Goal: Task Accomplishment & Management: Use online tool/utility

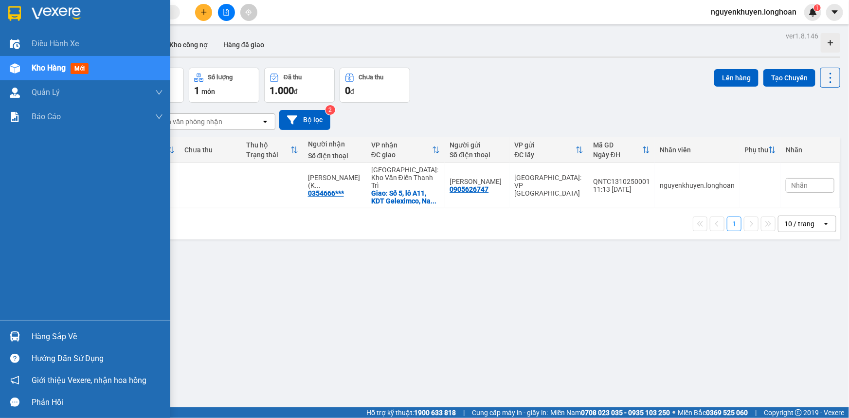
click at [54, 341] on div "Hàng sắp về" at bounding box center [97, 336] width 131 height 15
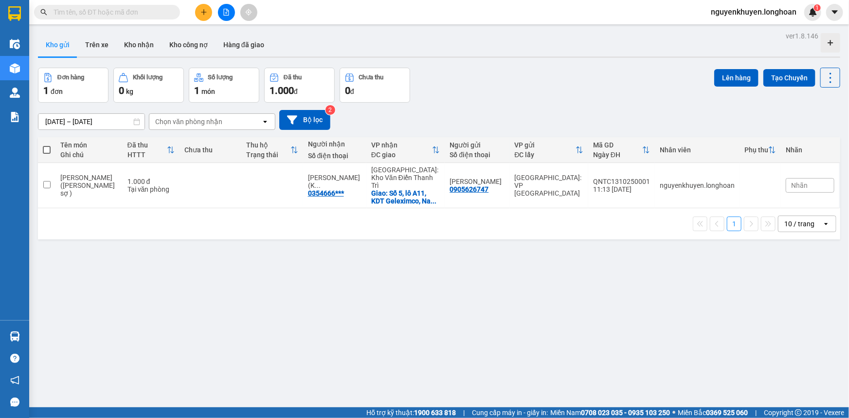
click at [539, 255] on section "Kết quả tìm kiếm ( 0 ) Bộ lọc No Data nguyenkhuyen.longhoan 1 Điều hành xe Kho …" at bounding box center [424, 209] width 849 height 418
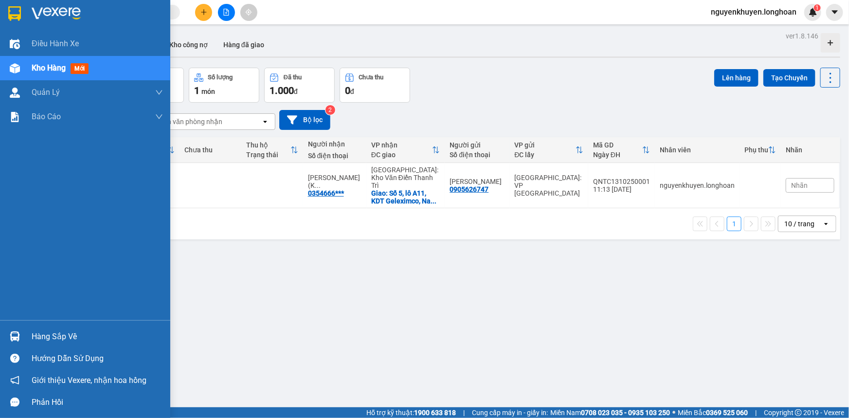
click at [69, 338] on div "Hàng sắp về" at bounding box center [97, 336] width 131 height 15
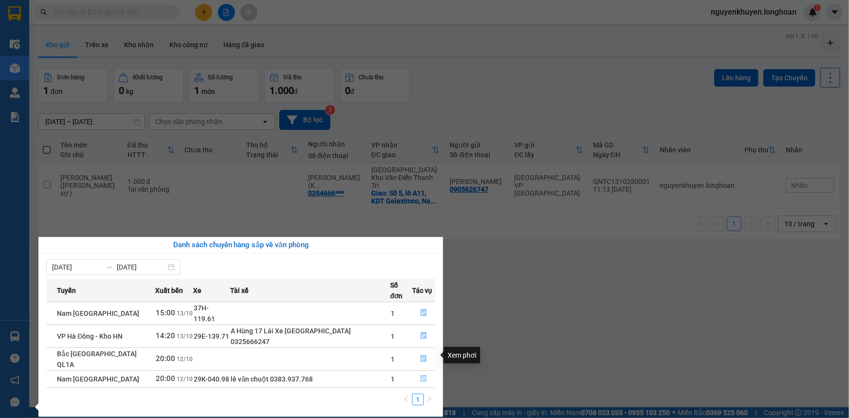
click at [420, 375] on icon "file-done" at bounding box center [423, 378] width 7 height 7
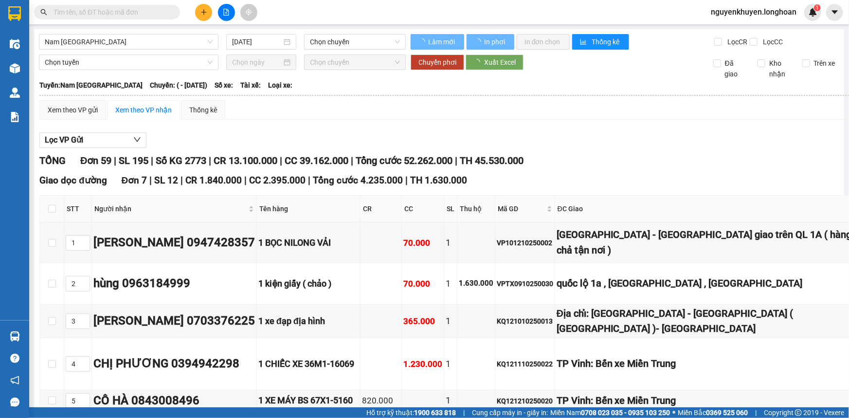
type input "[DATE]"
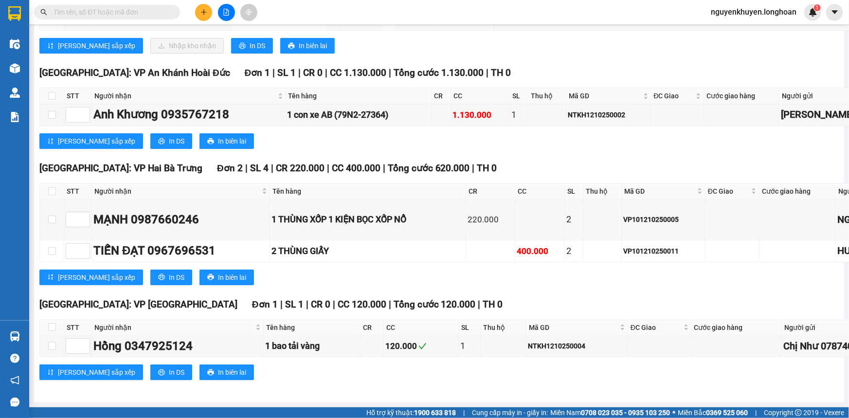
scroll to position [4599, 0]
click at [249, 51] on span "In DS" at bounding box center [257, 45] width 16 height 11
checkbox input "true"
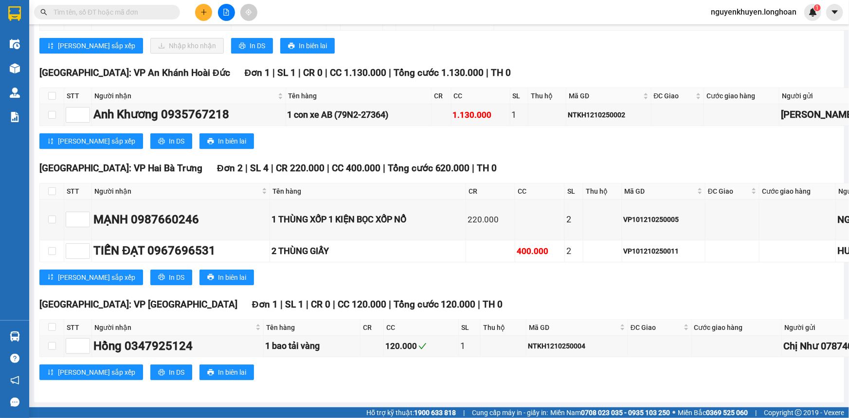
checkbox input "true"
click at [169, 51] on span "Nhập kho nhận" at bounding box center [192, 45] width 47 height 11
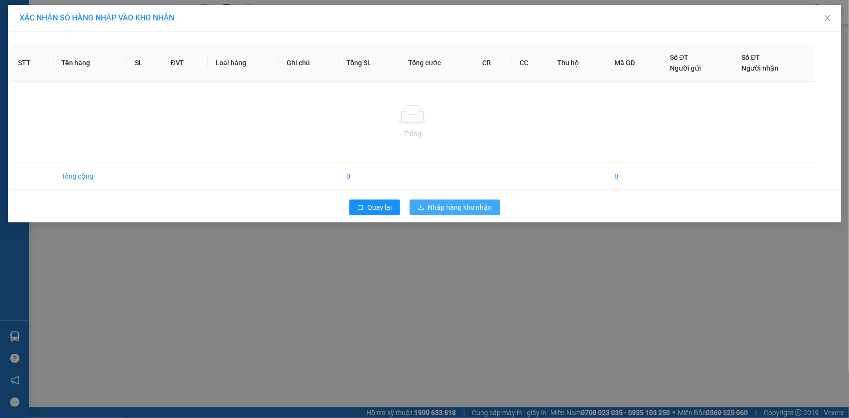
click at [462, 210] on span "Nhập hàng kho nhận" at bounding box center [460, 207] width 64 height 11
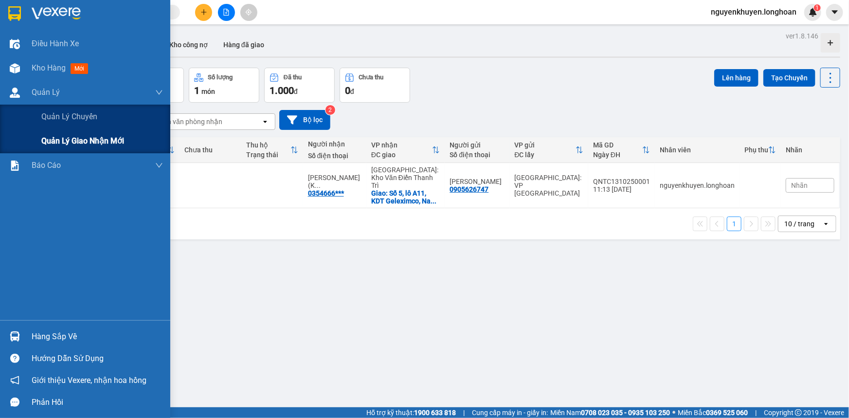
click at [60, 140] on span "Quản lý giao nhận mới" at bounding box center [82, 141] width 83 height 12
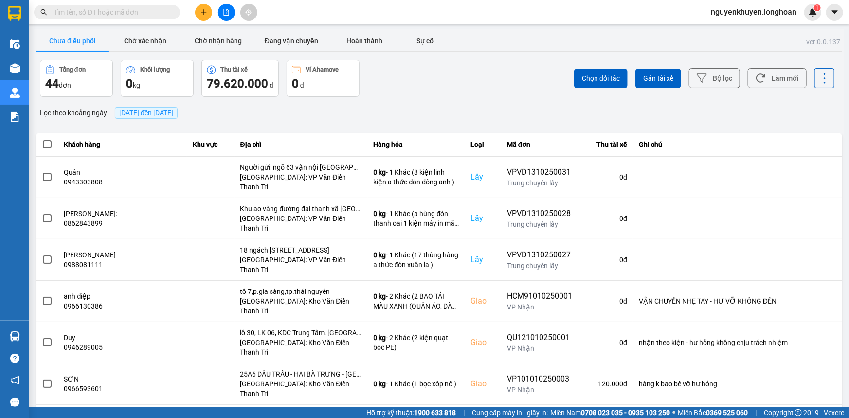
click at [66, 38] on button "Chưa điều phối" at bounding box center [72, 40] width 73 height 19
click at [146, 107] on span "[DATE] đến [DATE]" at bounding box center [146, 113] width 63 height 12
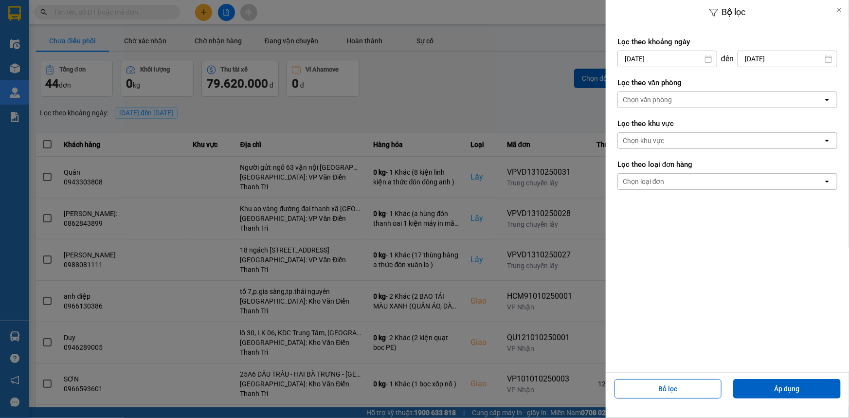
click at [714, 92] on div "Chọn văn phòng" at bounding box center [720, 100] width 205 height 16
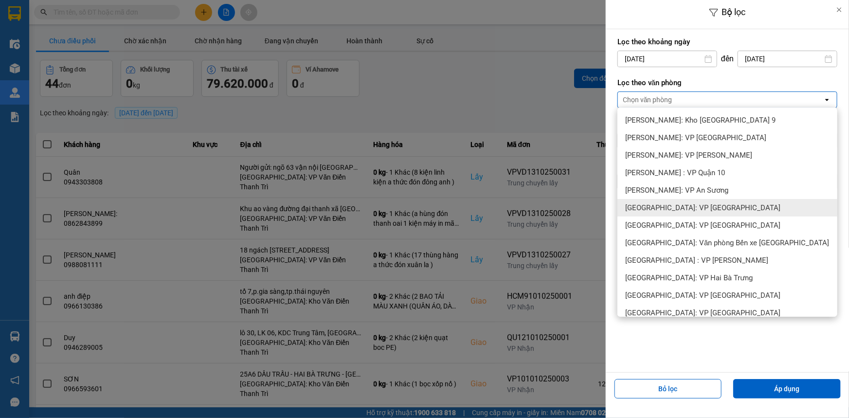
drag, startPoint x: 706, startPoint y: 202, endPoint x: 754, endPoint y: 248, distance: 66.4
click at [705, 203] on span "[GEOGRAPHIC_DATA]: VP [GEOGRAPHIC_DATA]" at bounding box center [702, 208] width 155 height 10
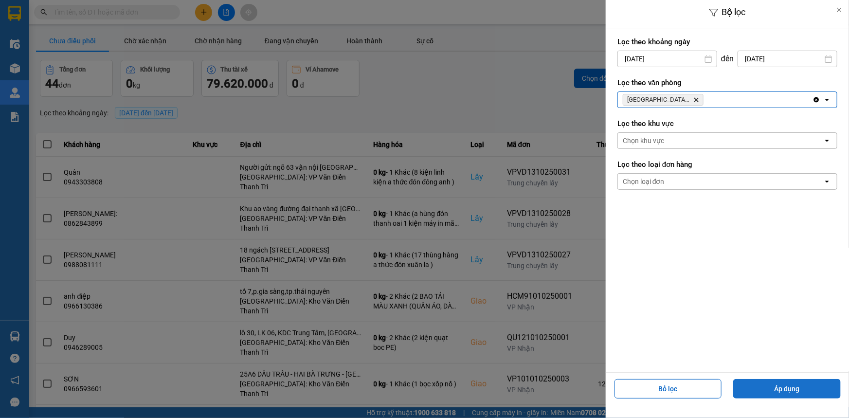
click at [802, 386] on button "Áp dụng" at bounding box center [786, 388] width 107 height 19
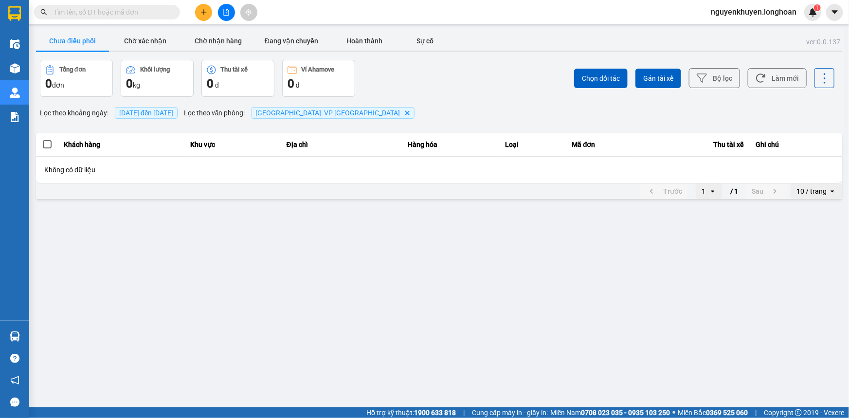
click at [76, 40] on button "Chưa điều phối" at bounding box center [72, 40] width 73 height 19
click at [344, 109] on span "[GEOGRAPHIC_DATA]: VP [GEOGRAPHIC_DATA]" at bounding box center [328, 113] width 144 height 8
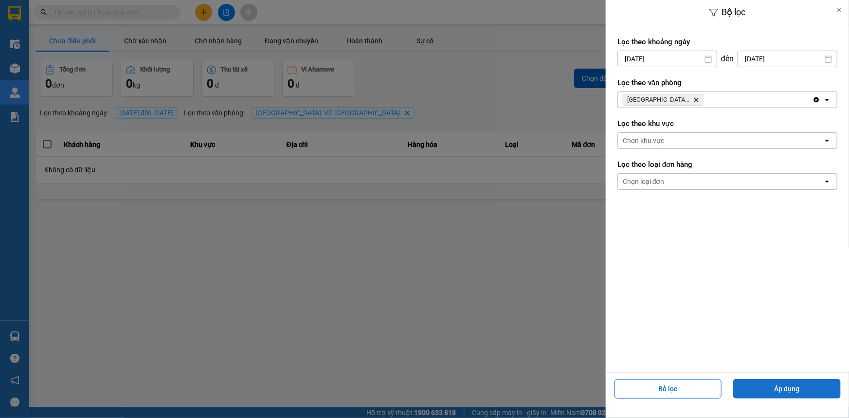
click at [776, 391] on button "Áp dụng" at bounding box center [786, 388] width 107 height 19
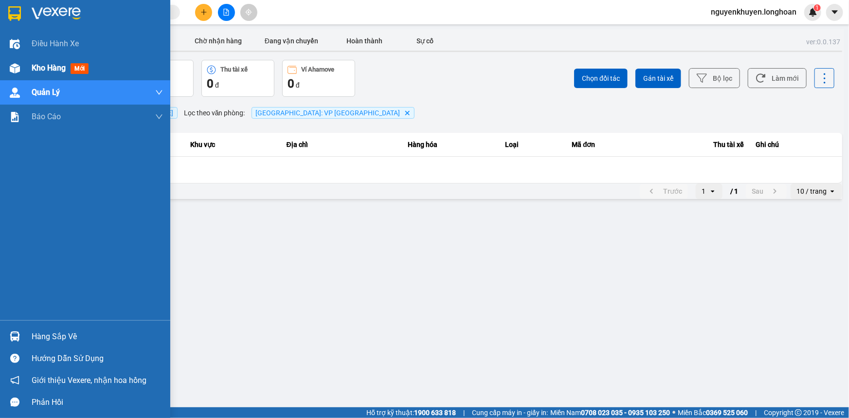
click at [36, 65] on span "Kho hàng" at bounding box center [49, 67] width 34 height 9
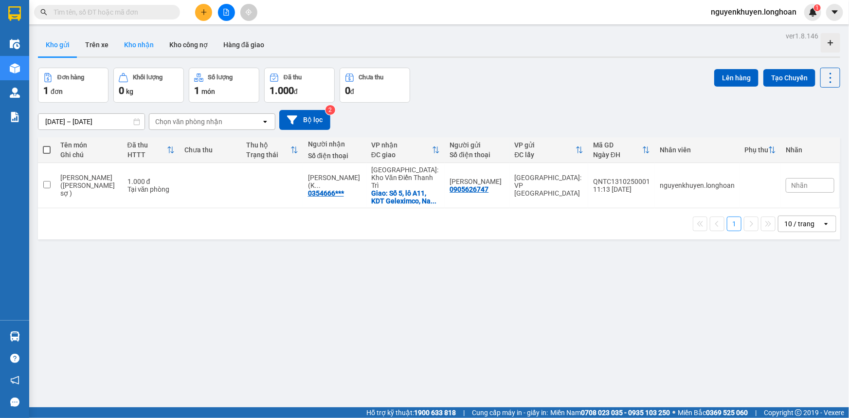
click at [137, 46] on button "Kho nhận" at bounding box center [138, 44] width 45 height 23
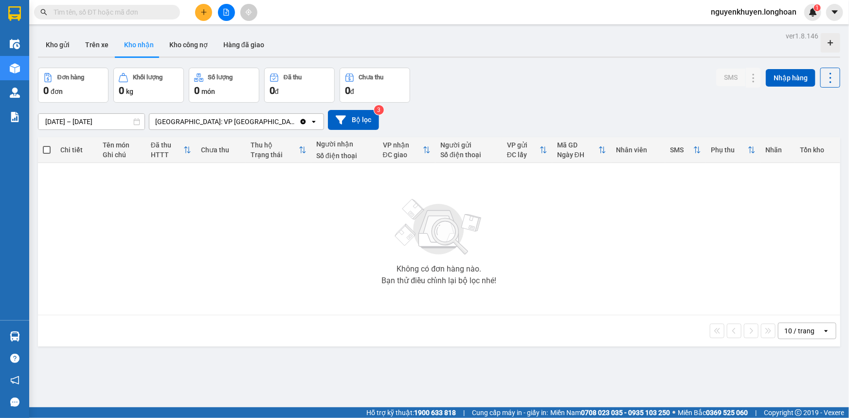
scroll to position [44, 0]
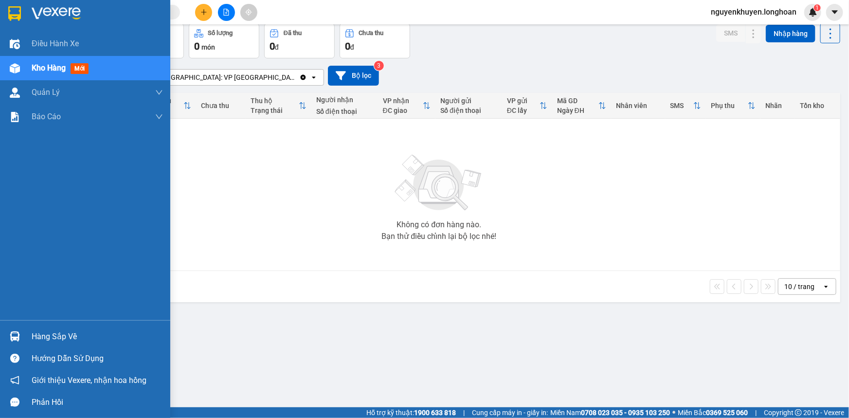
click at [53, 335] on div "Hàng sắp về" at bounding box center [97, 336] width 131 height 15
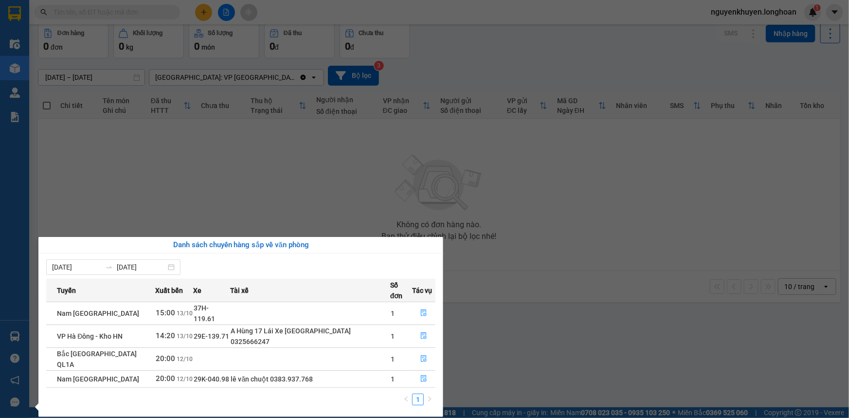
click at [60, 165] on section "Kết quả tìm kiếm ( 0 ) Bộ lọc No Data nguyenkhuyen.longhoan 1 Điều hành xe Kho …" at bounding box center [424, 209] width 849 height 418
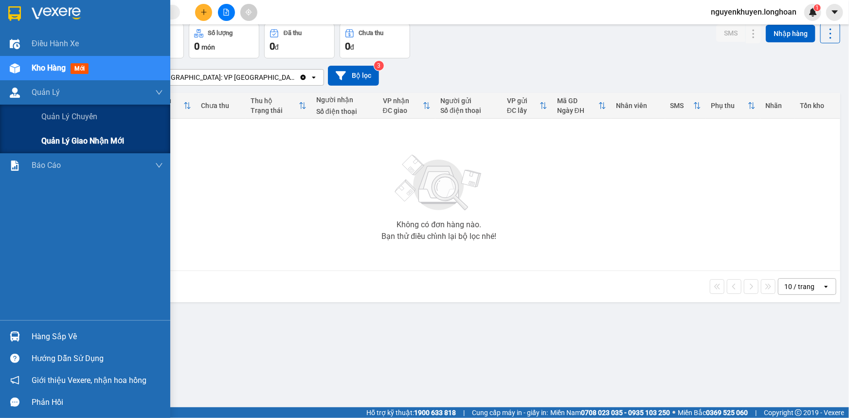
click at [70, 144] on span "Quản lý giao nhận mới" at bounding box center [82, 141] width 83 height 12
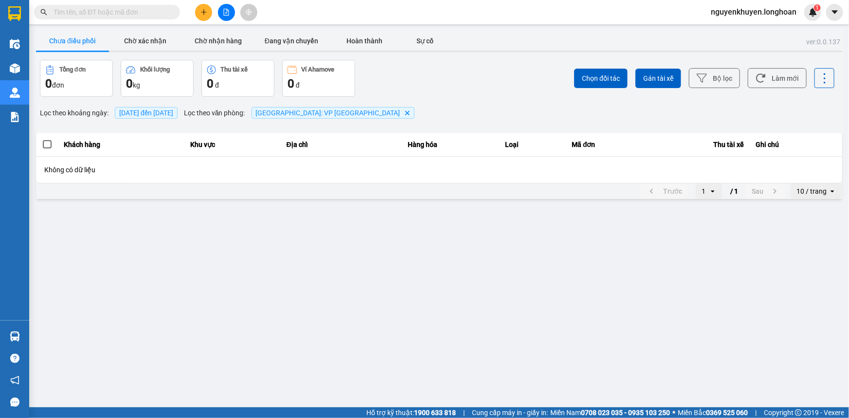
click at [82, 37] on button "Chưa điều phối" at bounding box center [72, 40] width 73 height 19
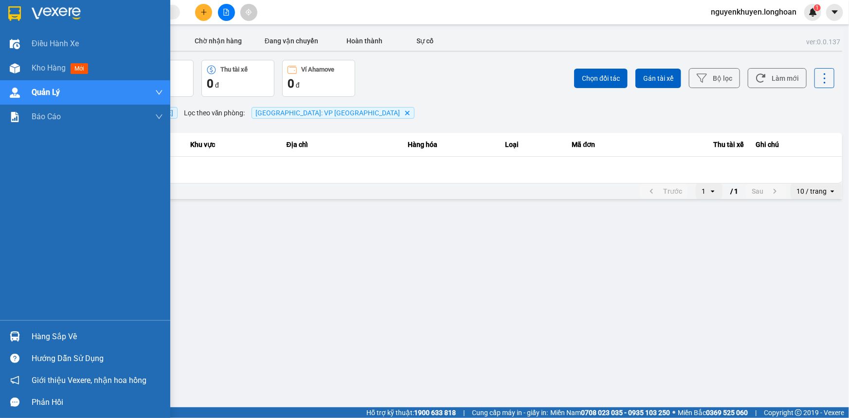
click at [71, 340] on div "Hàng sắp về" at bounding box center [97, 336] width 131 height 15
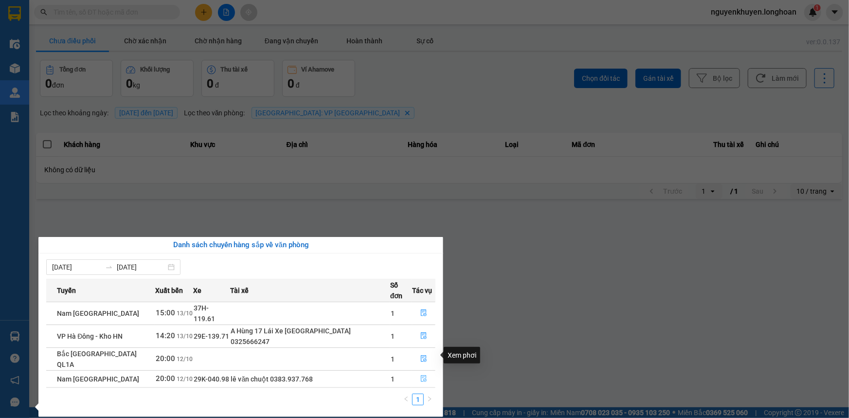
click at [420, 375] on icon "file-done" at bounding box center [423, 378] width 7 height 7
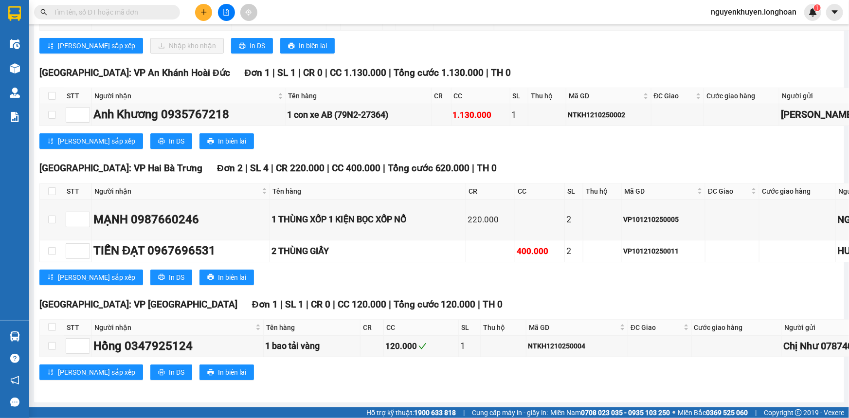
scroll to position [4686, 0]
checkbox input "true"
click at [169, 51] on span "Nhập kho nhận" at bounding box center [192, 45] width 47 height 11
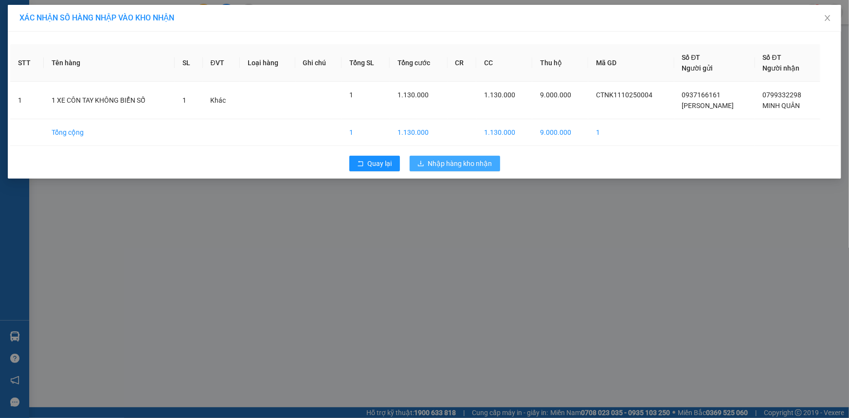
click at [439, 164] on span "Nhập hàng kho nhận" at bounding box center [460, 163] width 64 height 11
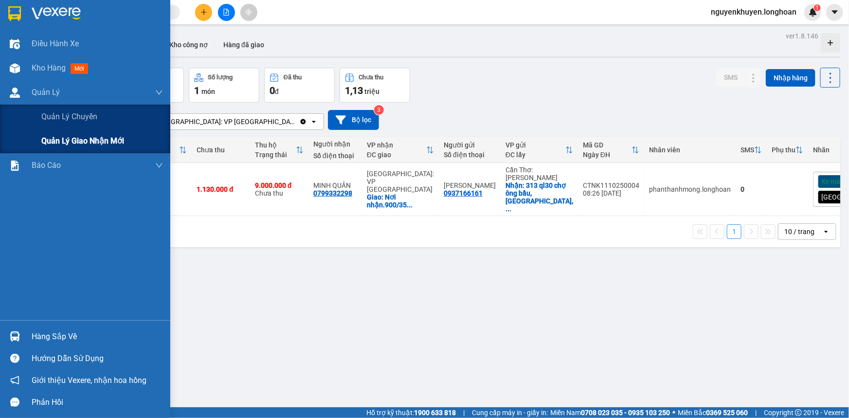
click at [63, 143] on span "Quản lý giao nhận mới" at bounding box center [82, 141] width 83 height 12
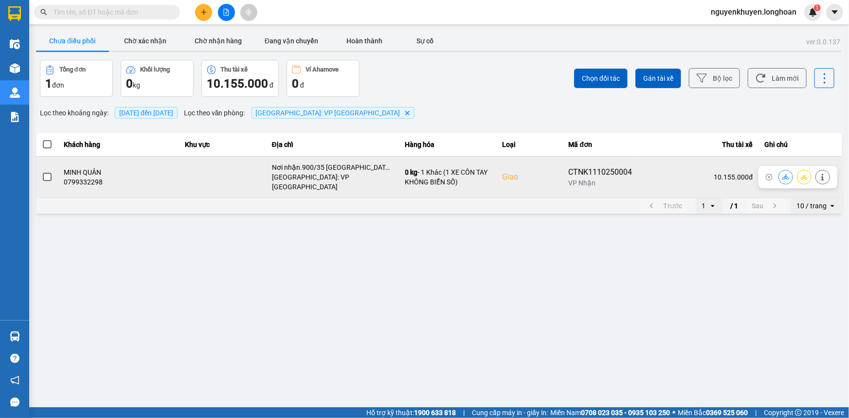
click at [46, 173] on span at bounding box center [47, 177] width 9 height 9
click at [42, 172] on input "checkbox" at bounding box center [42, 172] width 0 height 0
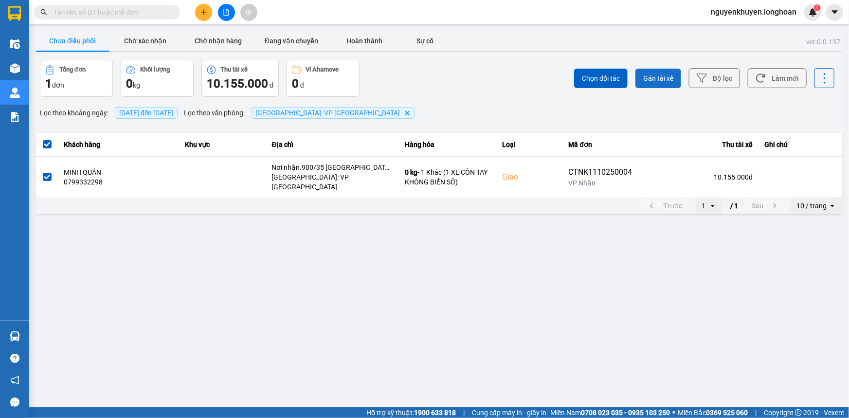
click at [657, 80] on span "Gán tài xế" at bounding box center [658, 78] width 30 height 10
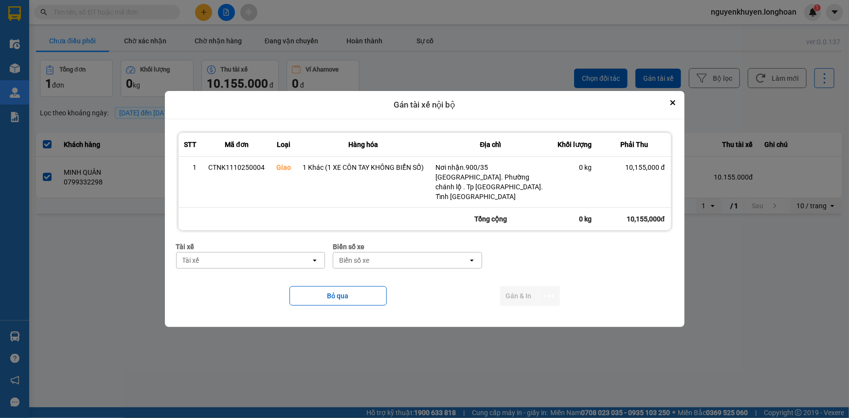
click at [270, 257] on div "Tài xế" at bounding box center [244, 260] width 135 height 16
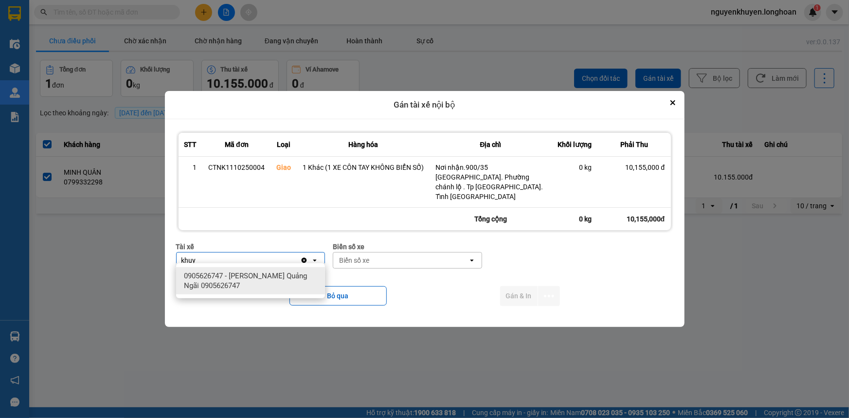
type input "khuy"
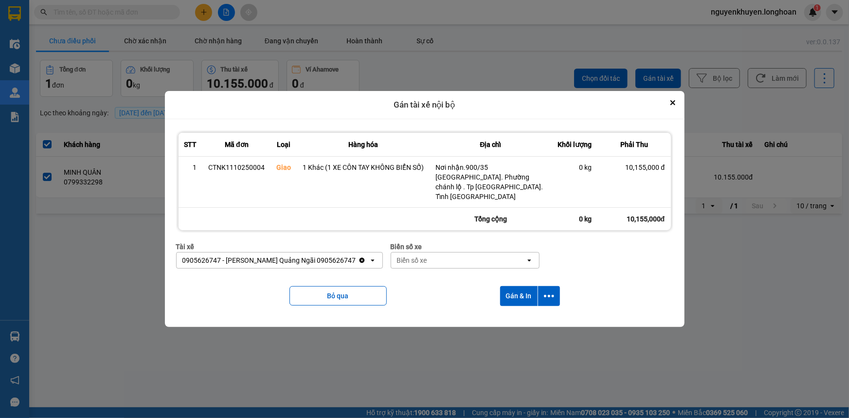
click at [409, 256] on div "Biển số xe" at bounding box center [412, 260] width 30 height 10
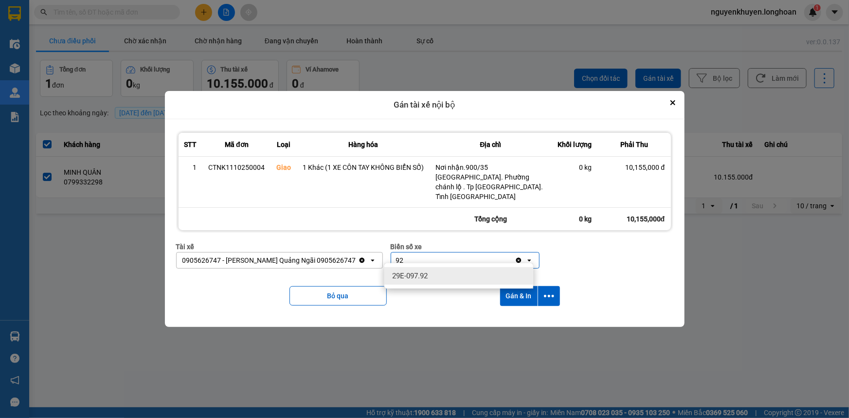
type input "92"
click at [511, 290] on button "Gán & In" at bounding box center [518, 296] width 37 height 20
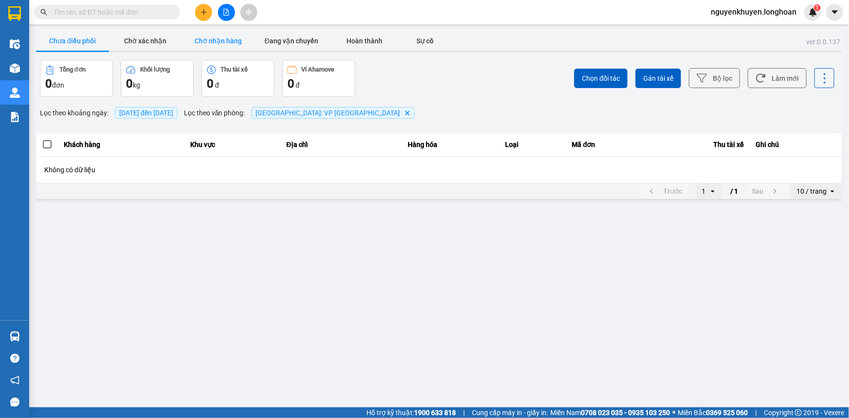
click at [219, 39] on button "Chờ nhận hàng" at bounding box center [218, 40] width 73 height 19
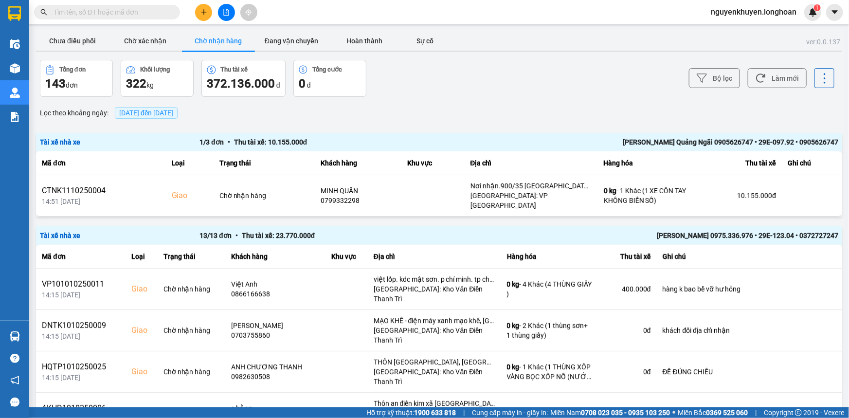
click at [173, 109] on span "[DATE] đến [DATE]" at bounding box center [146, 113] width 54 height 8
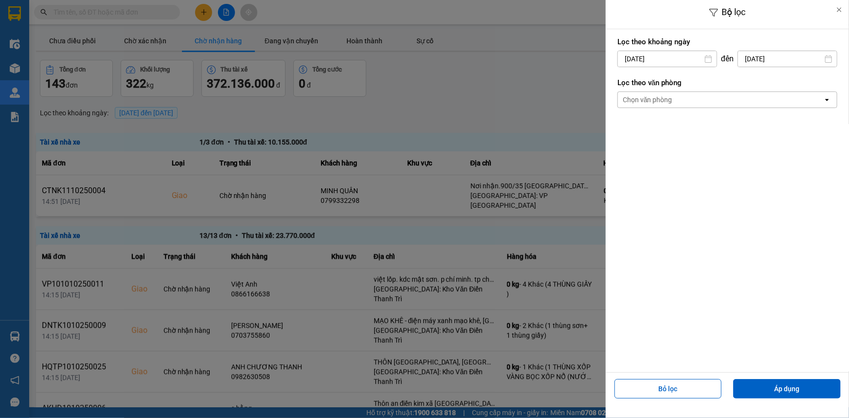
click at [695, 95] on div "Chọn văn phòng" at bounding box center [720, 100] width 205 height 16
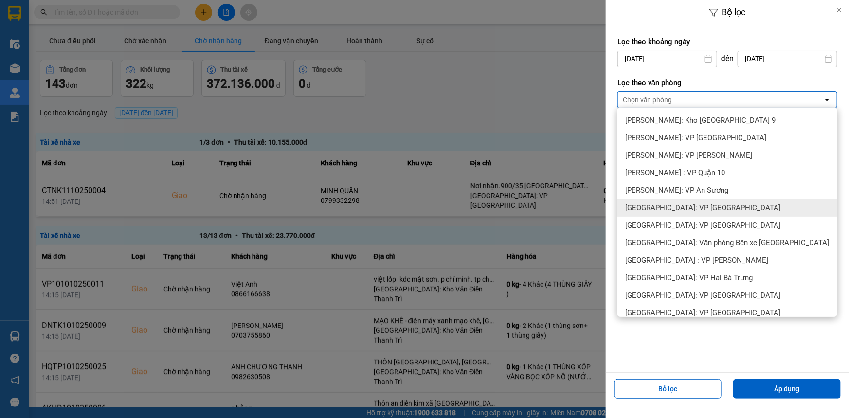
click at [700, 207] on span "[GEOGRAPHIC_DATA]: VP [GEOGRAPHIC_DATA]" at bounding box center [702, 208] width 155 height 10
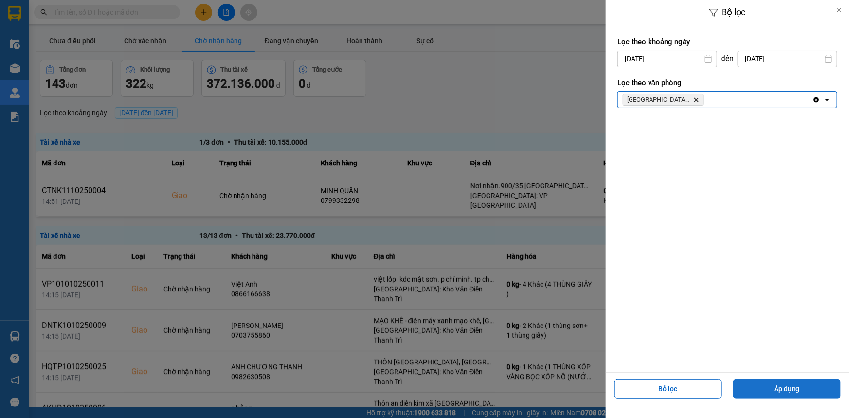
click at [780, 393] on button "Áp dụng" at bounding box center [786, 388] width 107 height 19
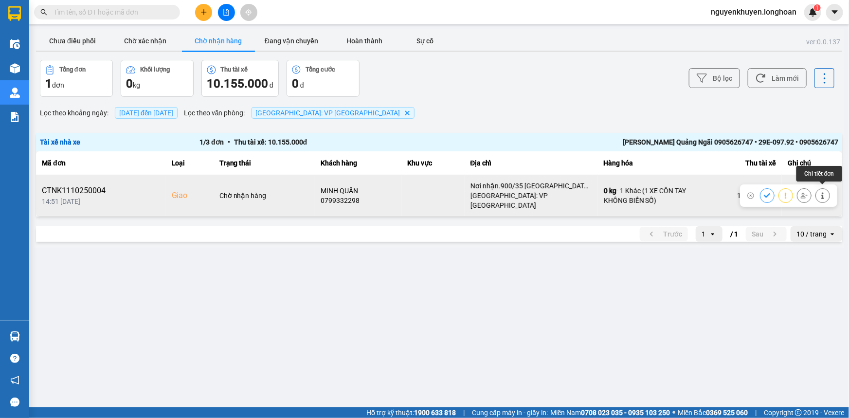
click at [820, 192] on icon at bounding box center [822, 195] width 7 height 7
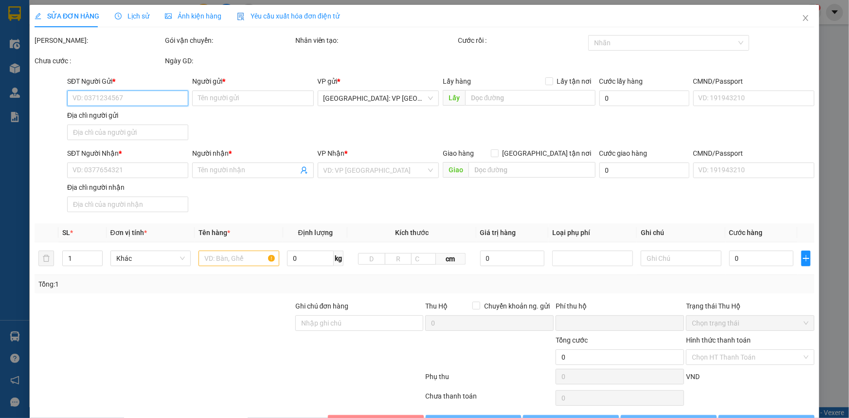
type input "0937166161"
type input "Ngô Văn Thuận"
checkbox input "true"
type input "313 ql30 chợ ông bầu, mỹ tho, cao lãnh, đồng tháp"
type input "0799332298"
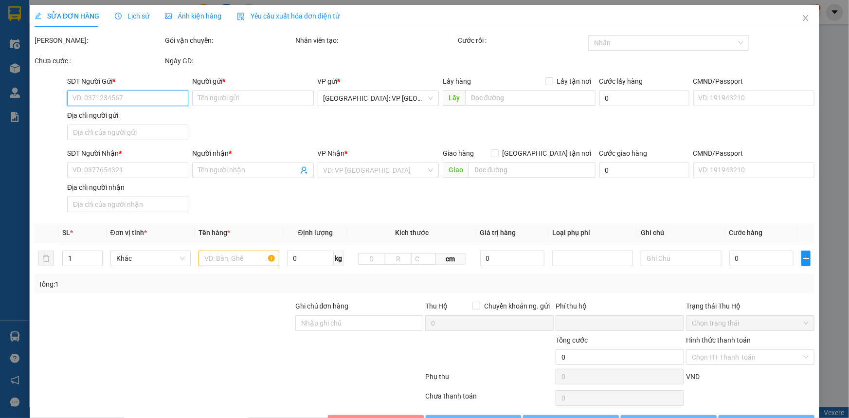
type input "MINH QUÂN"
checkbox input "true"
type input "Nơi nhận.900/35 [GEOGRAPHIC_DATA]. Phường chánh lộ . Tp [GEOGRAPHIC_DATA]. Tỉnh…"
type input "1.130.000"
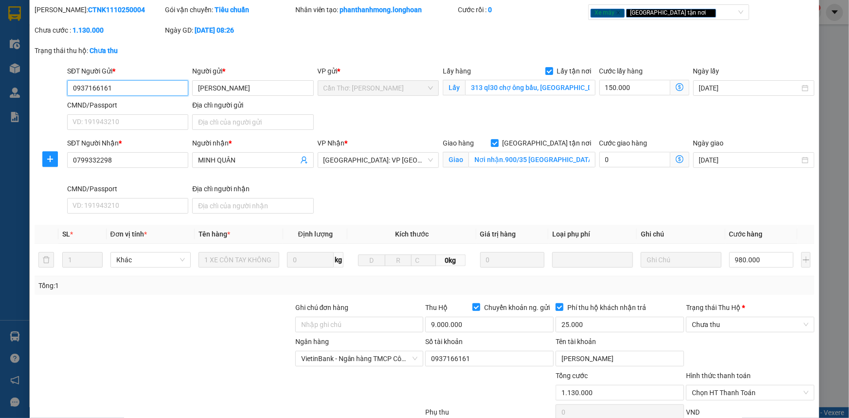
scroll to position [97, 0]
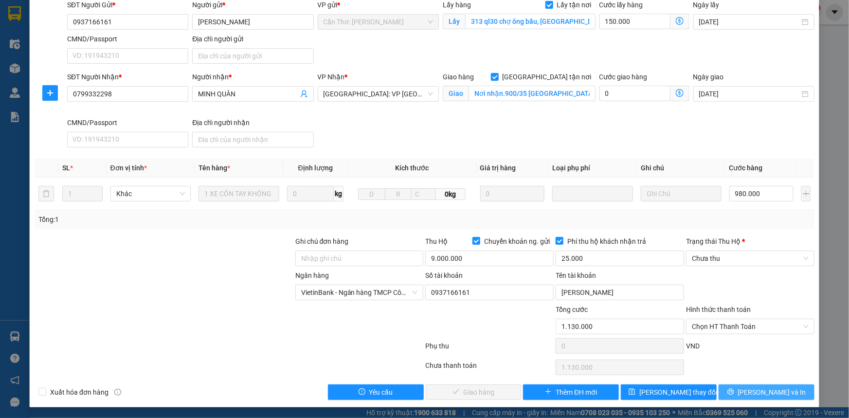
click at [759, 387] on span "Lưu và In" at bounding box center [772, 392] width 68 height 11
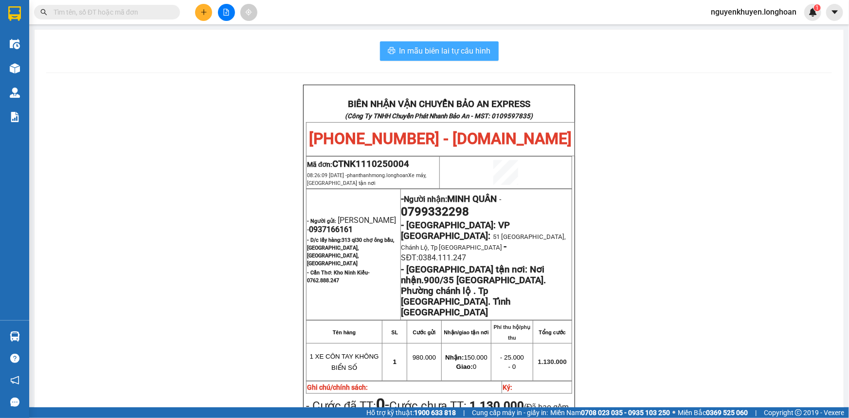
click at [413, 50] on span "In mẫu biên lai tự cấu hình" at bounding box center [444, 51] width 91 height 12
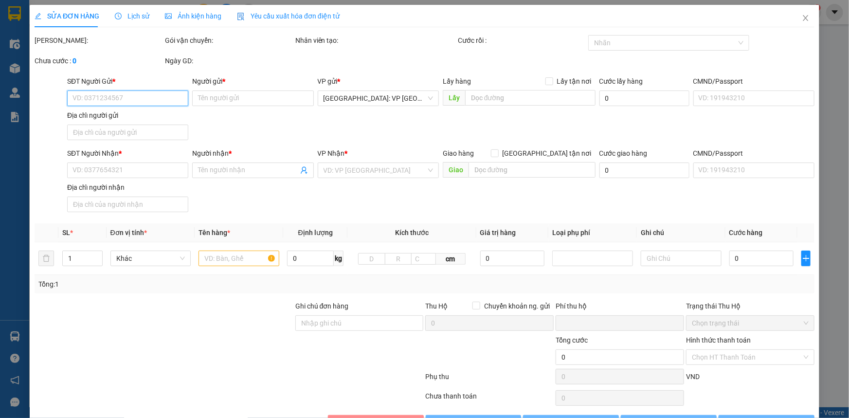
type input "0937166161"
type input "Ngô Văn Thuận"
checkbox input "true"
type input "313 ql30 chợ ông bầu, mỹ tho, cao lãnh, đồng tháp"
type input "0799332298"
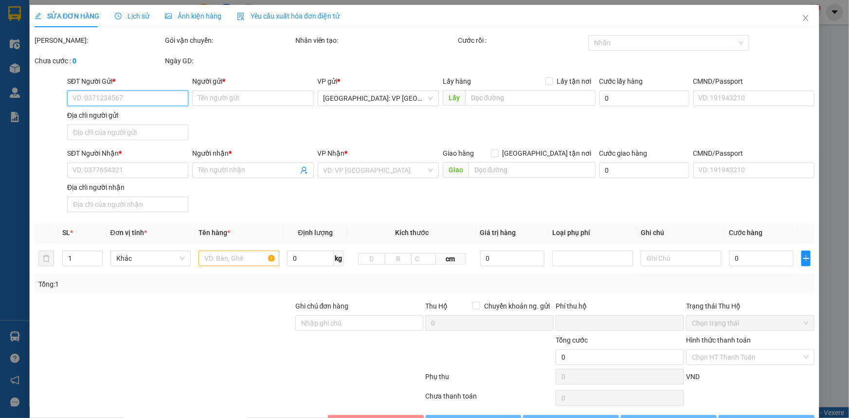
type input "MINH QUÂN"
checkbox input "true"
type input "Nơi nhận.900/35 [GEOGRAPHIC_DATA]. Phường chánh lộ . Tp [GEOGRAPHIC_DATA]. Tỉnh…"
type input "1.130.000"
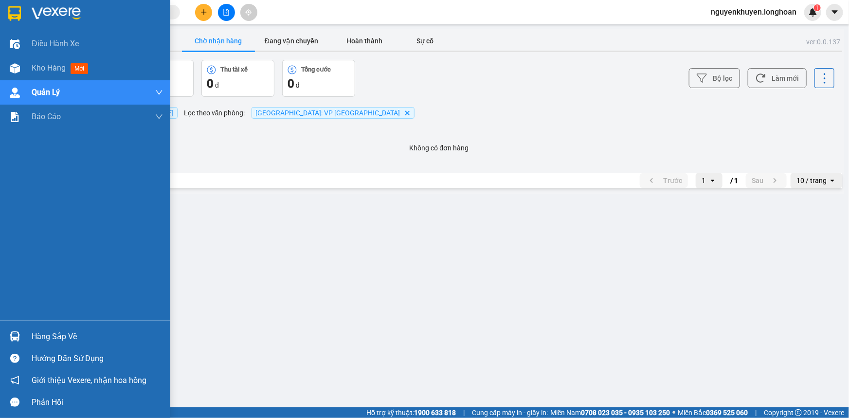
click at [54, 336] on div "Hàng sắp về" at bounding box center [97, 336] width 131 height 15
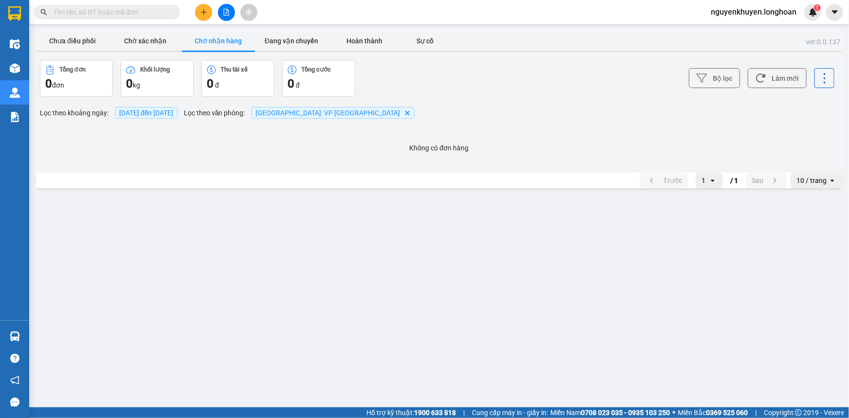
click at [243, 153] on section "Kết quả tìm kiếm ( 0 ) Bộ lọc No Data nguyenkhuyen.longhoan 1 Điều hành xe Kho …" at bounding box center [424, 209] width 849 height 418
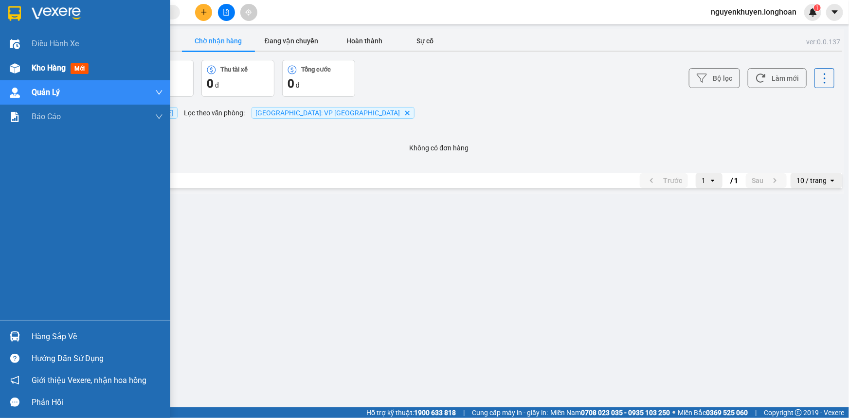
click at [58, 65] on span "Kho hàng" at bounding box center [49, 67] width 34 height 9
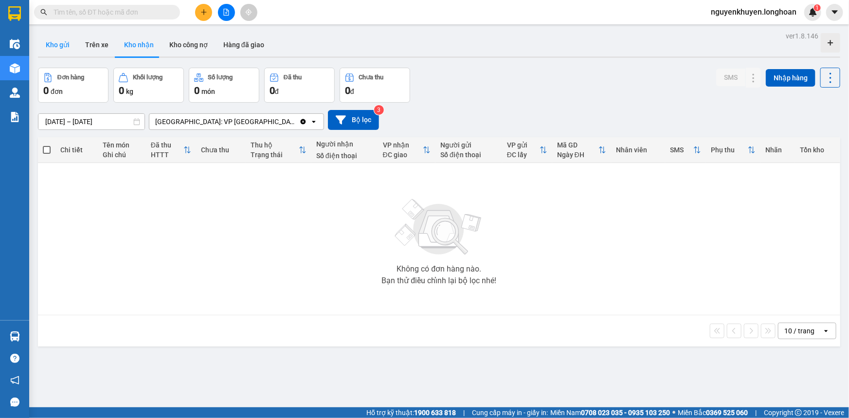
click at [61, 44] on button "Kho gửi" at bounding box center [57, 44] width 39 height 23
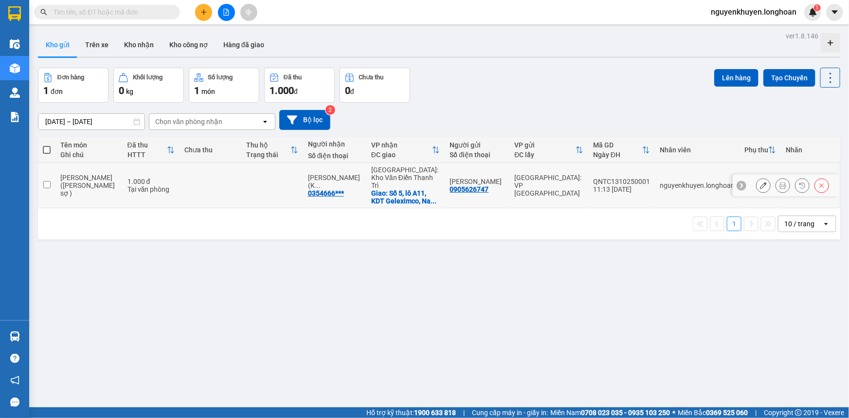
click at [44, 181] on input "checkbox" at bounding box center [46, 184] width 7 height 7
checkbox input "true"
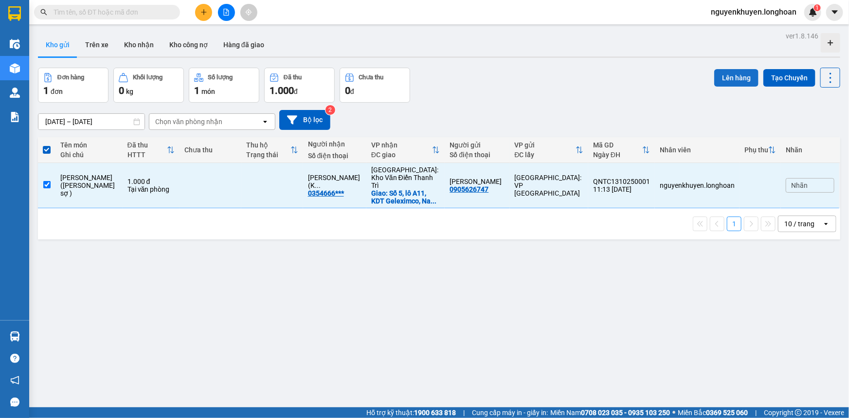
click at [720, 78] on button "Lên hàng" at bounding box center [736, 78] width 44 height 18
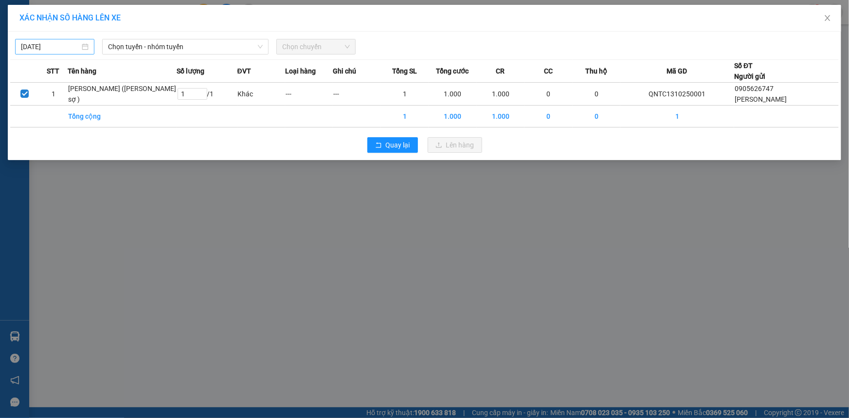
click at [60, 50] on body "Kết quả tìm kiếm ( 0 ) Bộ lọc No Data nguyenkhuyen.longhoan 1 Điều hành xe Kho …" at bounding box center [424, 209] width 849 height 418
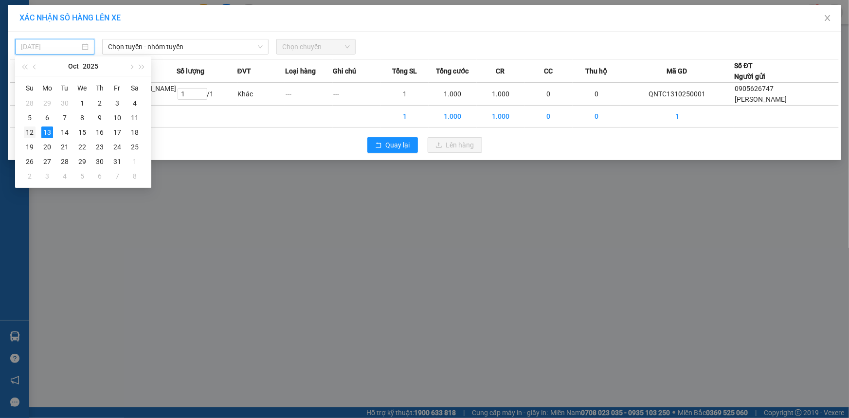
click at [30, 134] on div "12" at bounding box center [30, 132] width 12 height 12
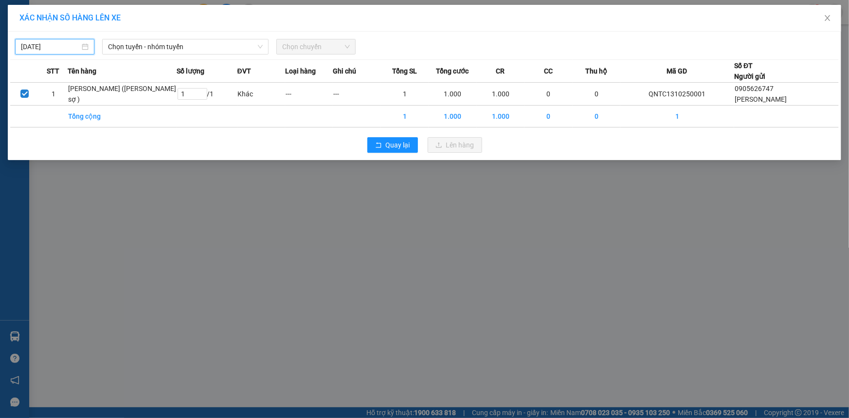
type input "[DATE]"
click at [195, 46] on span "Chọn tuyến - nhóm tuyến" at bounding box center [185, 46] width 155 height 15
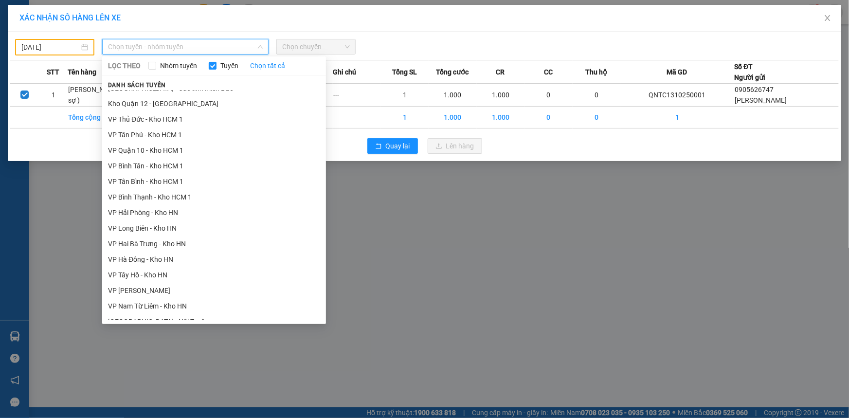
scroll to position [564, 0]
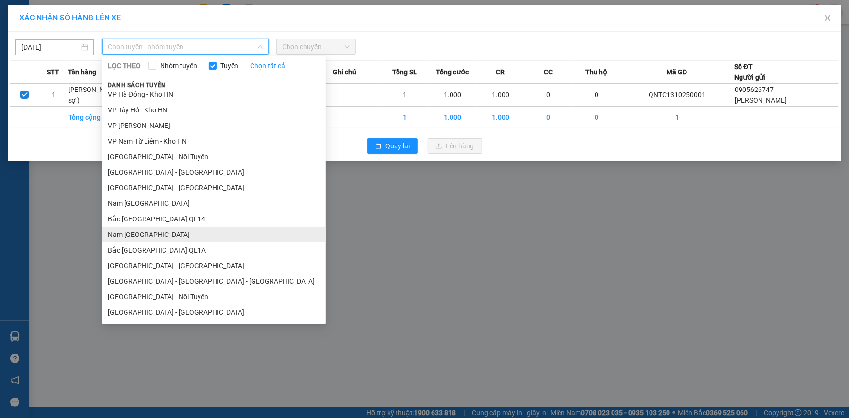
click at [143, 235] on li "Nam [GEOGRAPHIC_DATA]" at bounding box center [214, 235] width 224 height 16
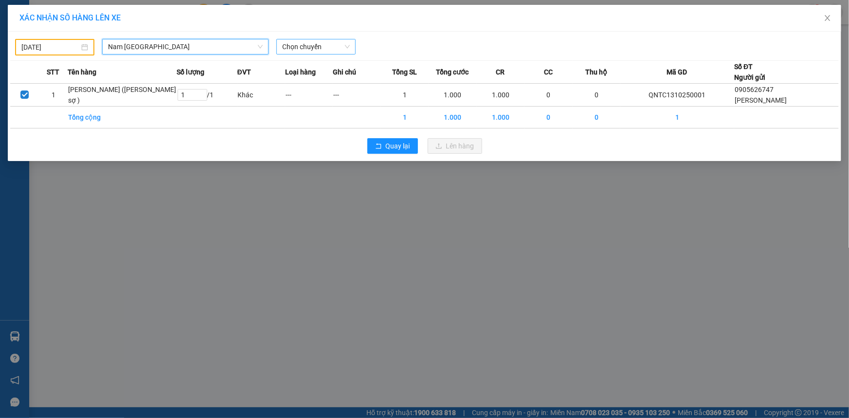
click at [304, 46] on span "Chọn chuyến" at bounding box center [316, 46] width 68 height 15
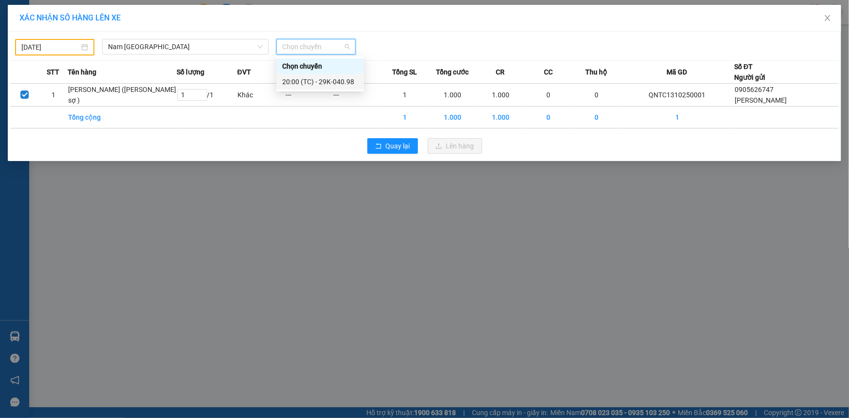
click at [299, 83] on div "20:00 (TC) - 29K-040.98" at bounding box center [320, 81] width 76 height 11
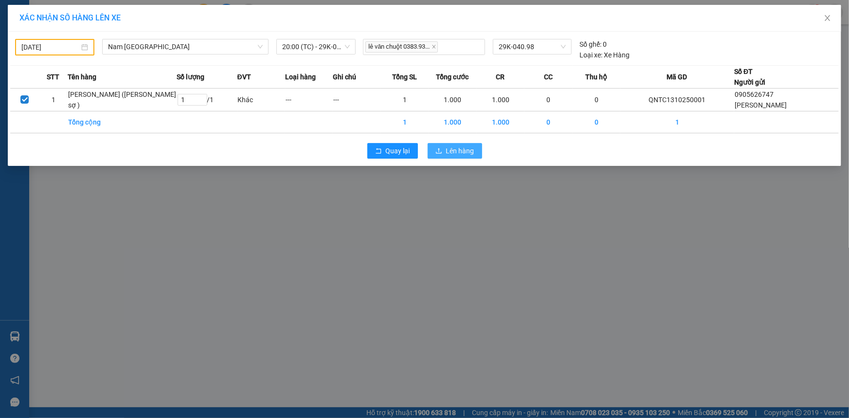
click at [457, 152] on span "Lên hàng" at bounding box center [460, 150] width 28 height 11
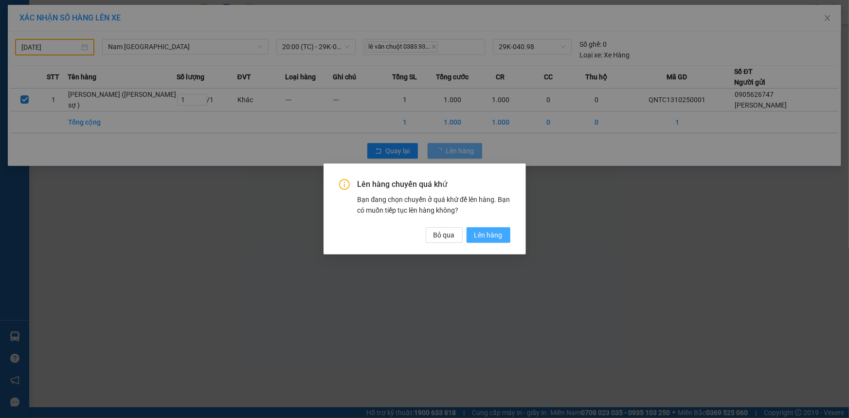
click at [485, 238] on span "Lên hàng" at bounding box center [488, 235] width 28 height 11
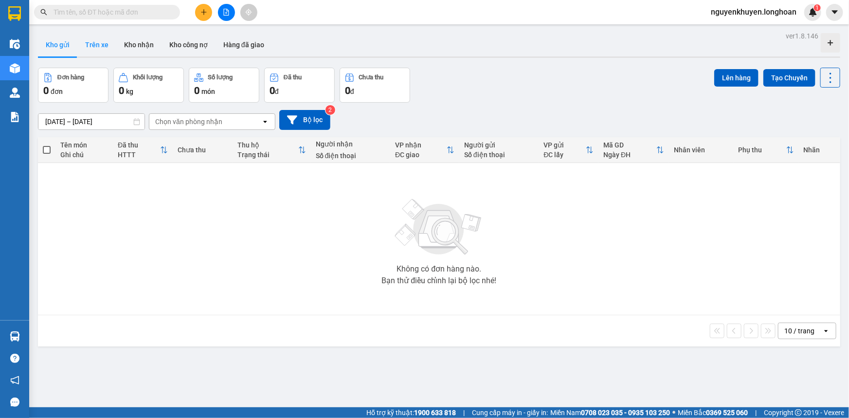
click at [95, 46] on button "Trên xe" at bounding box center [96, 44] width 39 height 23
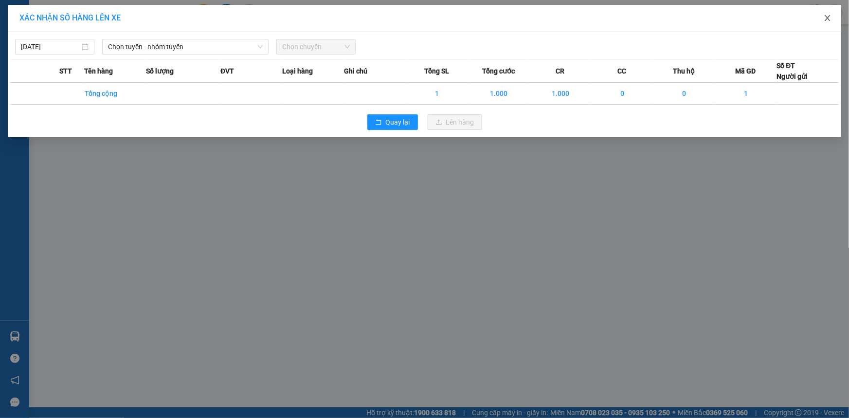
click at [828, 18] on icon "close" at bounding box center [827, 18] width 8 height 8
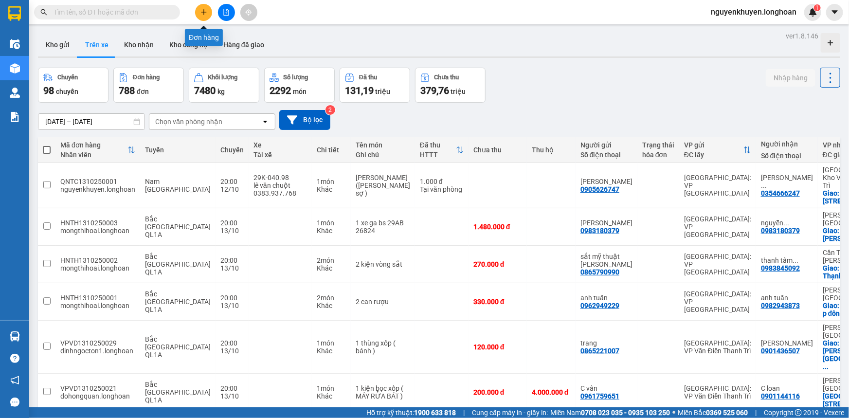
click at [207, 12] on button at bounding box center [203, 12] width 17 height 17
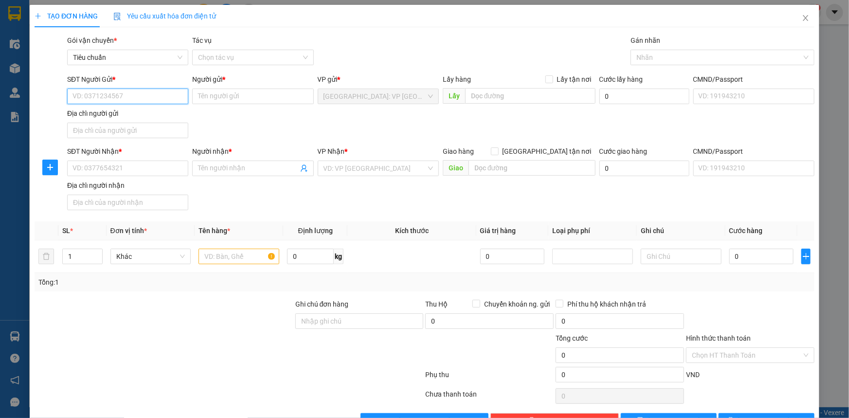
click at [111, 93] on input "SĐT Người Gửi *" at bounding box center [127, 97] width 121 height 16
type input "0985372957"
click at [213, 86] on div "Người gửi *" at bounding box center [252, 81] width 121 height 15
click at [210, 92] on input "Người gửi *" at bounding box center [252, 97] width 121 height 16
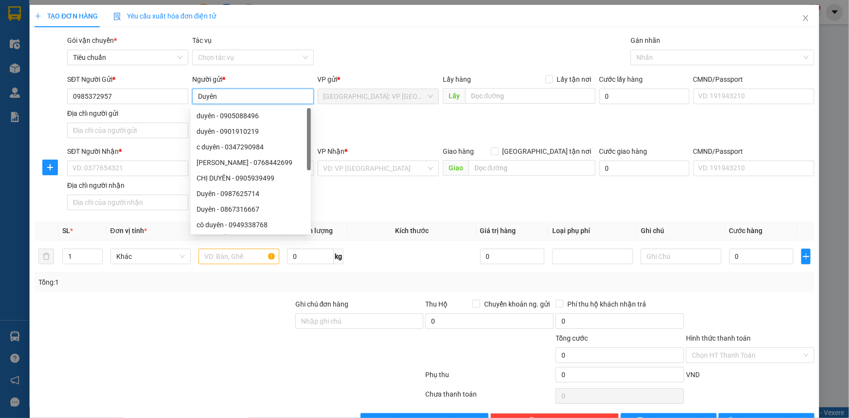
click at [197, 97] on input "Duyên" at bounding box center [252, 97] width 121 height 16
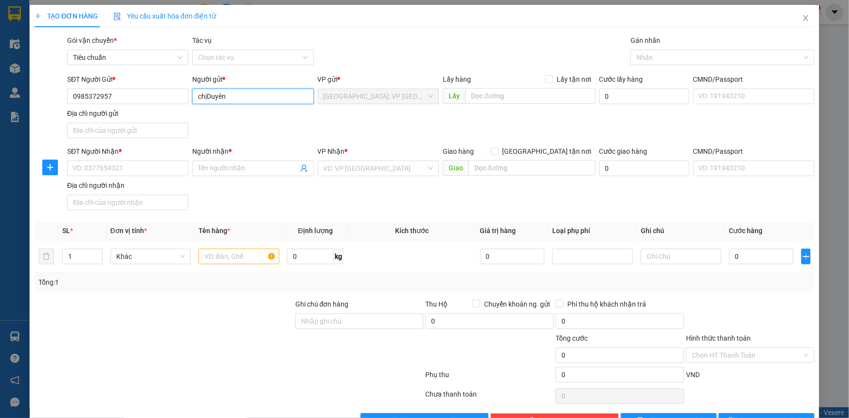
click at [201, 98] on input "chịDuyên" at bounding box center [252, 97] width 121 height 16
click at [206, 96] on input "ChịDuyên" at bounding box center [252, 97] width 121 height 16
click at [209, 97] on input "ChịDuyên" at bounding box center [252, 97] width 121 height 16
type input "Chị Duyên"
click at [92, 165] on input "SĐT Người Nhận *" at bounding box center [127, 168] width 121 height 16
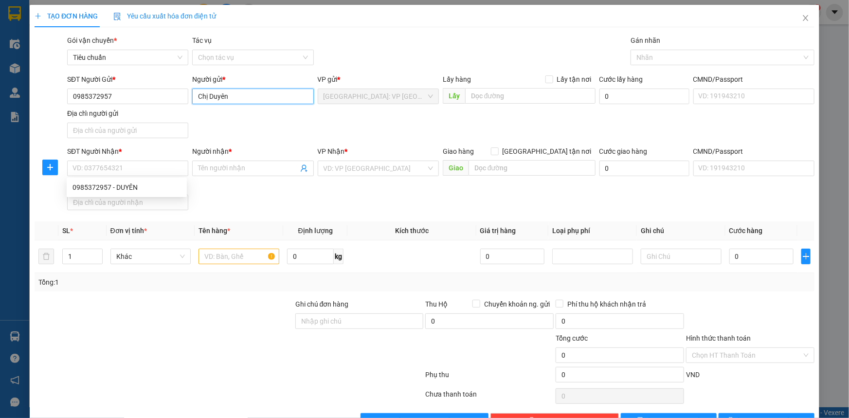
click at [234, 100] on input "Chị Duyên" at bounding box center [252, 97] width 121 height 16
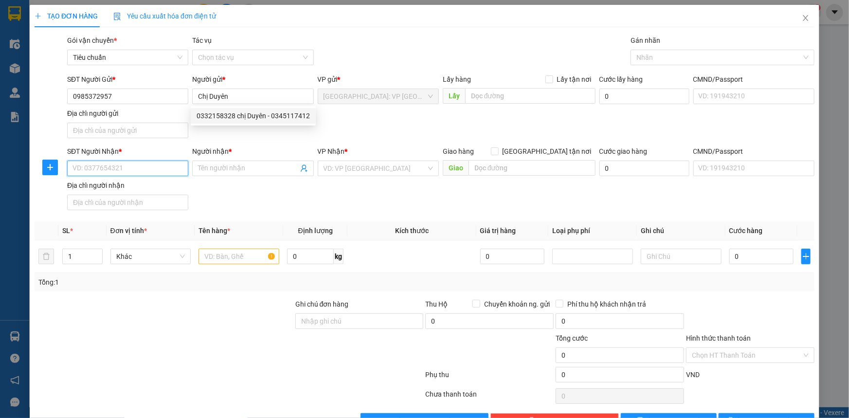
click at [93, 171] on input "SĐT Người Nhận *" at bounding box center [127, 168] width 121 height 16
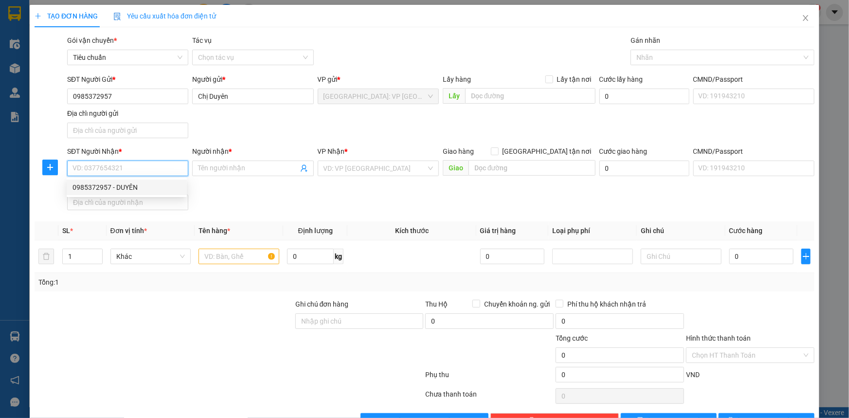
click at [114, 190] on div "0985372957 - DUYÊN" at bounding box center [126, 187] width 108 height 11
type input "0985372957"
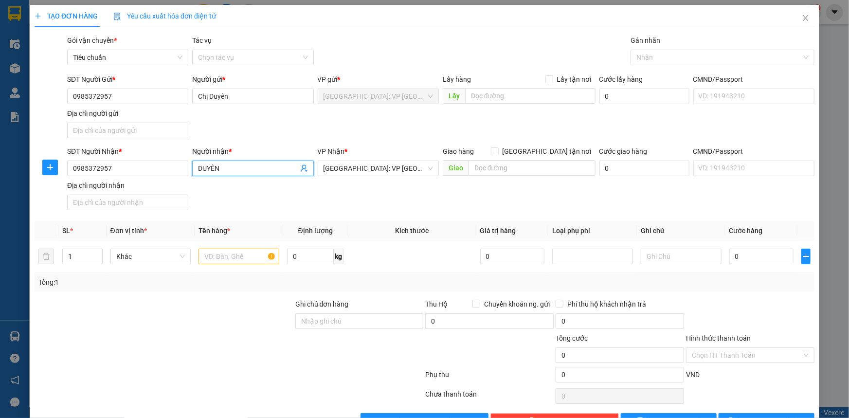
drag, startPoint x: 197, startPoint y: 166, endPoint x: 204, endPoint y: 215, distance: 49.1
click at [198, 169] on input "DUYÊN" at bounding box center [248, 168] width 100 height 11
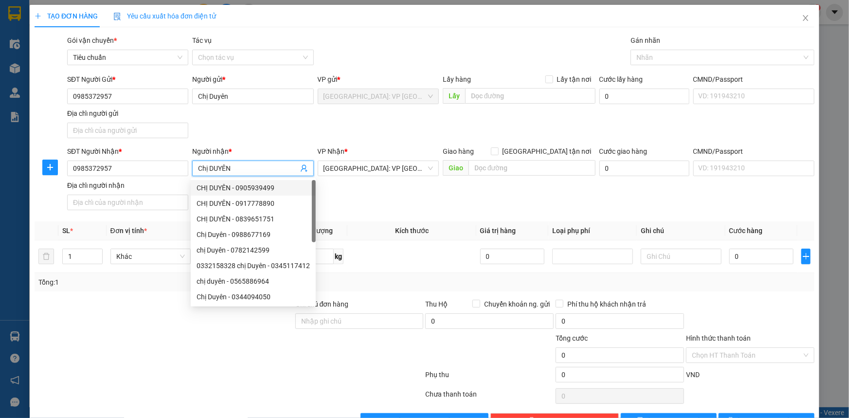
click at [232, 168] on input "Chị DUYÊN" at bounding box center [248, 168] width 100 height 11
type input "Chị Duyên"
click at [281, 142] on form "SĐT Người Gửi * 0985372957 Người gửi * Chị Duyên VP gửi * Quảng Ngãi: VP Trường…" at bounding box center [425, 144] width 780 height 140
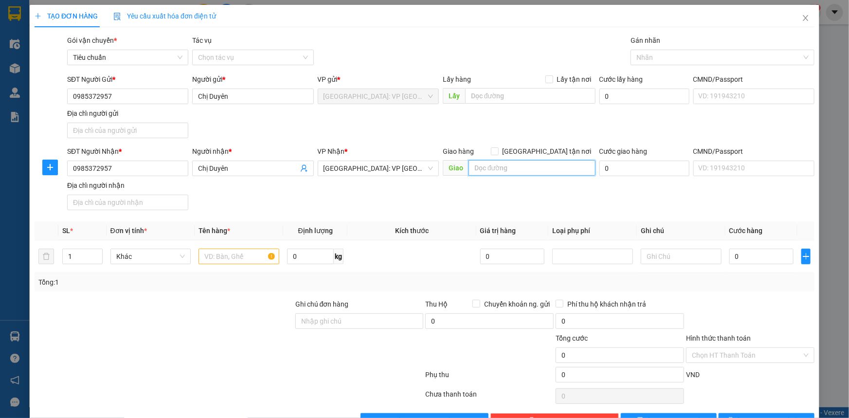
click at [482, 170] on input "text" at bounding box center [531, 168] width 127 height 16
click at [80, 259] on input "1" at bounding box center [82, 256] width 39 height 15
click at [224, 257] on input "text" at bounding box center [238, 257] width 81 height 16
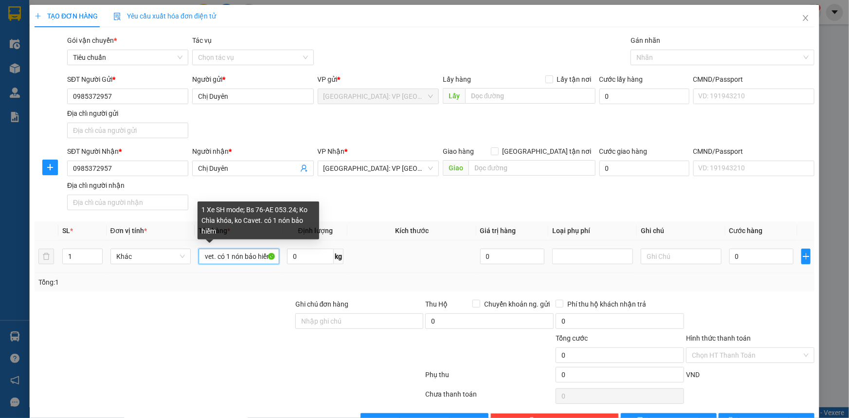
scroll to position [0, 159]
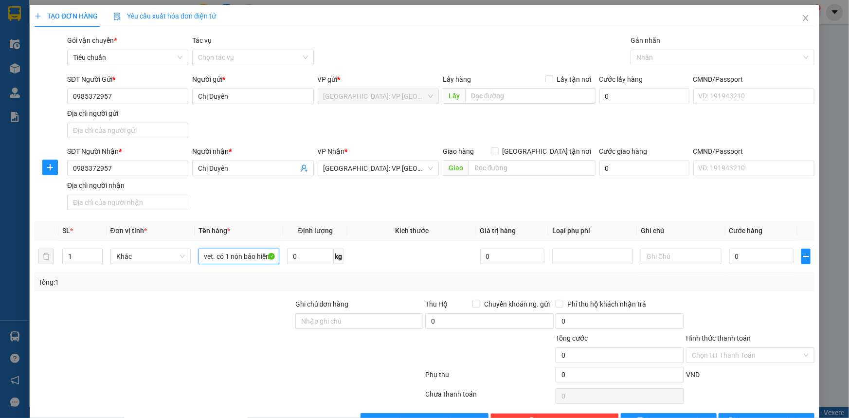
type input "1 Xe SH mode; Bs 76-AE 053.24; Ko Chìa khóa, ko Cavet. có 1 nón bảo hiểm."
click at [414, 170] on span "[GEOGRAPHIC_DATA]: VP [GEOGRAPHIC_DATA]" at bounding box center [377, 168] width 109 height 15
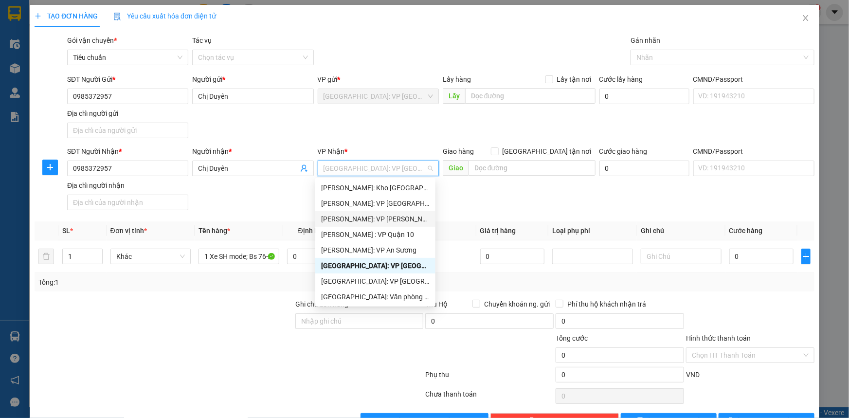
click at [395, 219] on div "[PERSON_NAME]: VP [PERSON_NAME]" at bounding box center [375, 219] width 108 height 11
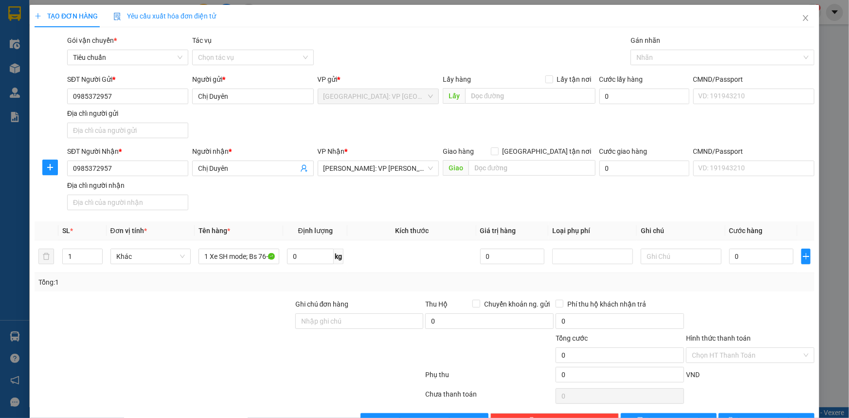
click at [466, 195] on div "SĐT Người Nhận * 0985372957 Người nhận * Chị Duyên VP Nhận * Hồ Chí Minh: VP Bì…" at bounding box center [440, 180] width 751 height 68
click at [750, 256] on input "0" at bounding box center [761, 257] width 65 height 16
type input "009"
type input "9"
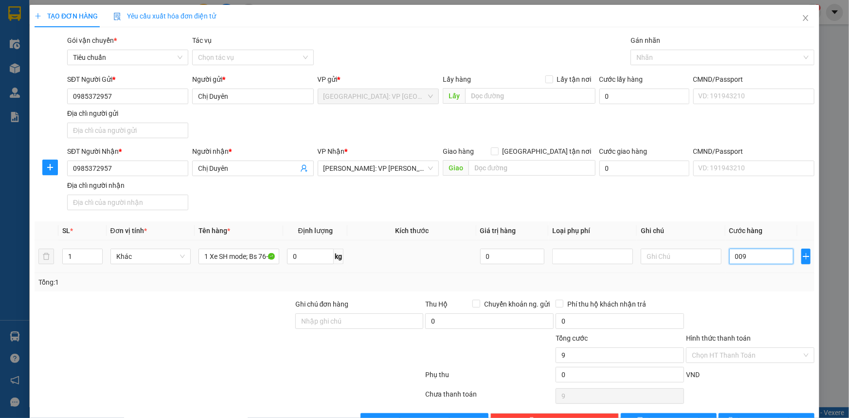
type input "0.093"
type input "93"
type input "00.930"
type input "930"
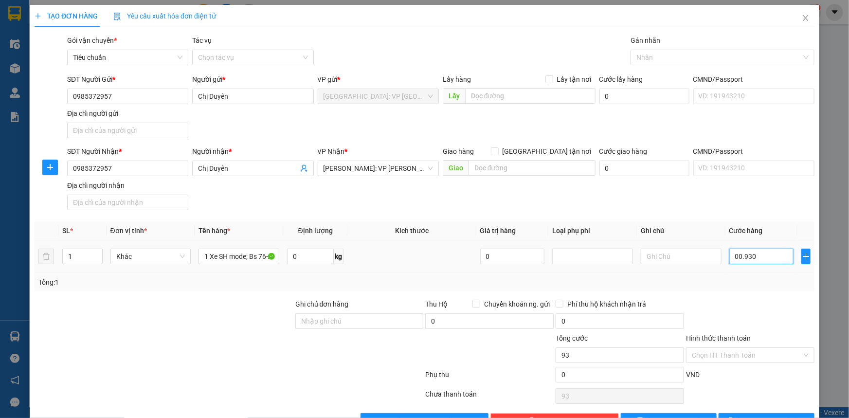
type input "930"
type input "0.009.300"
type input "9.300"
type input "000.093.000"
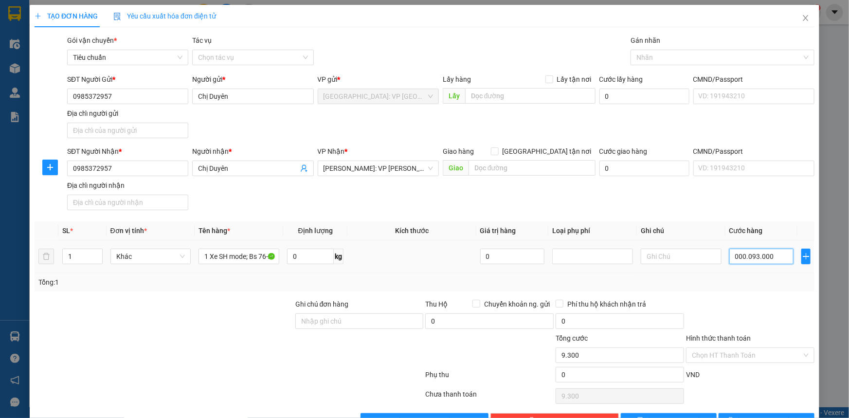
type input "93.000"
type input "00.000.930.000"
type input "930.000"
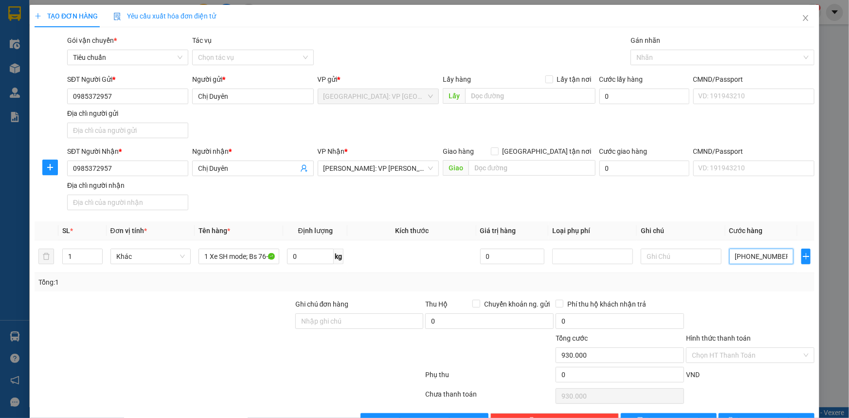
scroll to position [29, 0]
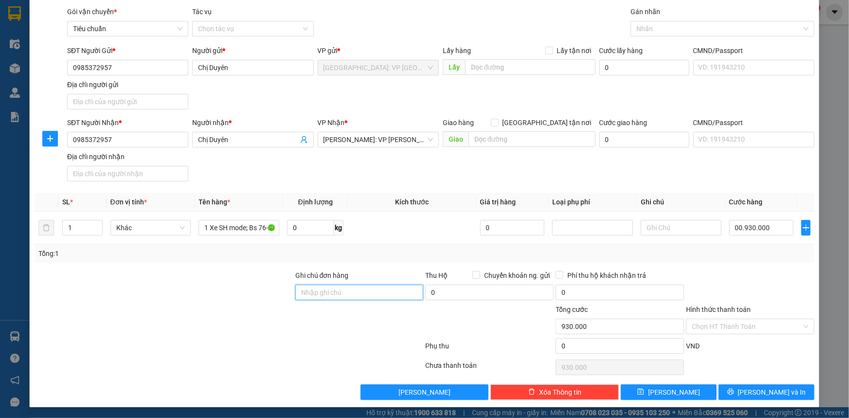
click at [331, 292] on input "Ghi chú đơn hàng" at bounding box center [359, 293] width 128 height 16
type input "930.000"
type input "Nhẹ tay khi vận chuyển"
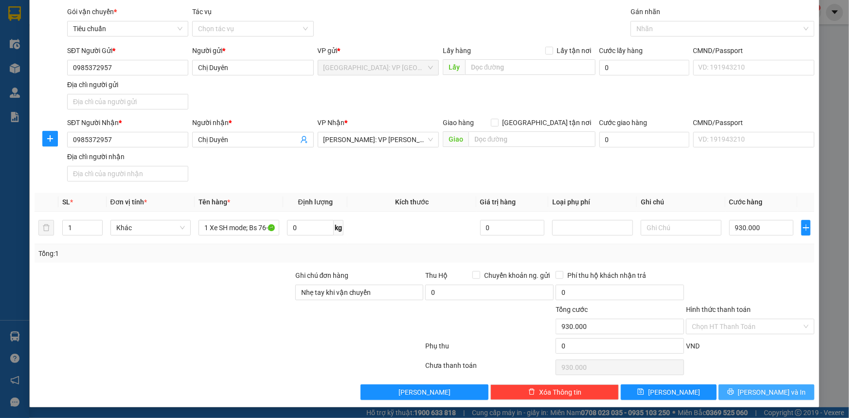
click at [763, 394] on span "Lưu và In" at bounding box center [772, 392] width 68 height 11
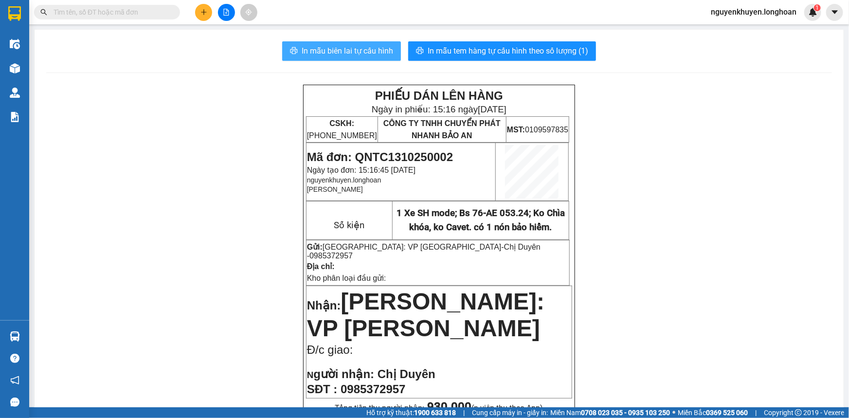
click at [338, 49] on span "In mẫu biên lai tự cấu hình" at bounding box center [347, 51] width 91 height 12
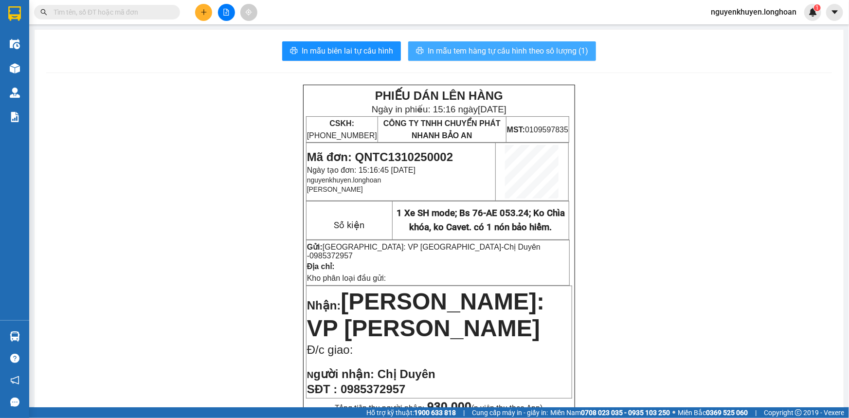
click at [457, 51] on span "In mẫu tem hàng tự cấu hình theo số lượng (1)" at bounding box center [507, 51] width 160 height 12
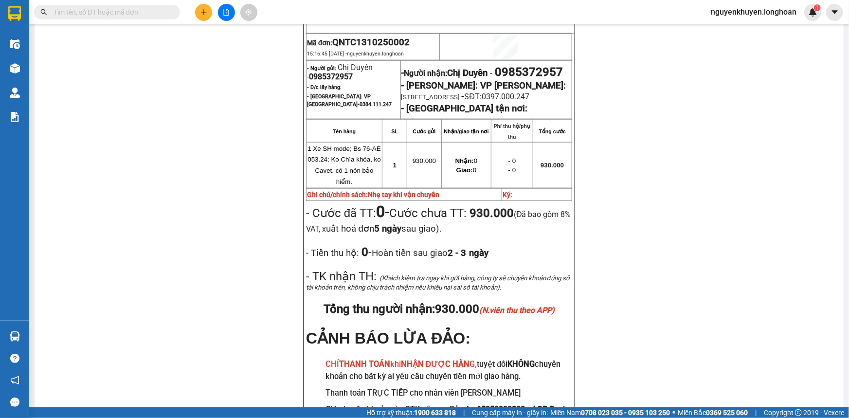
scroll to position [398, 0]
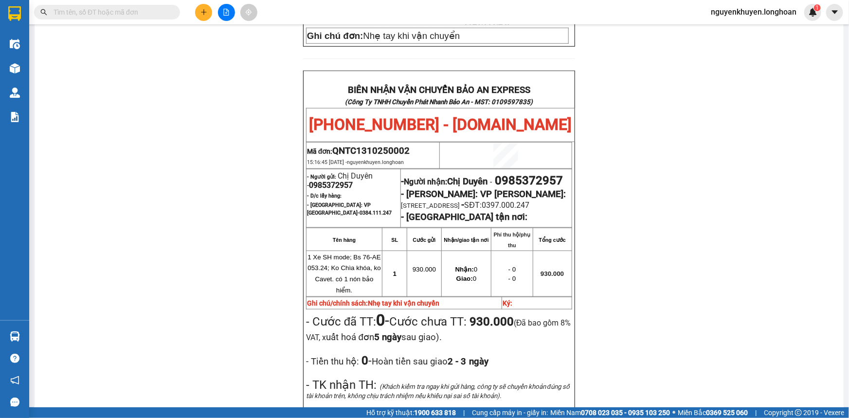
click at [312, 78] on p at bounding box center [439, 79] width 266 height 8
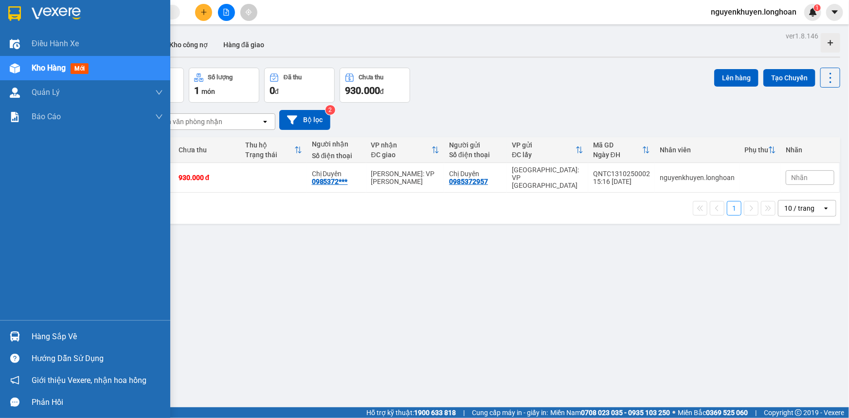
click at [53, 337] on div "Hàng sắp về" at bounding box center [97, 336] width 131 height 15
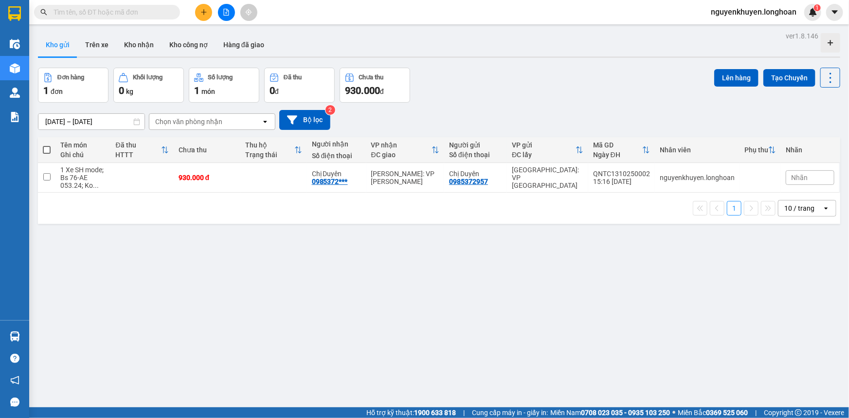
click at [594, 269] on section "Kết quả tìm kiếm ( 0 ) Bộ lọc No Data nguyenkhuyen.longhoan 1 Điều hành xe Kho …" at bounding box center [424, 209] width 849 height 418
click at [126, 46] on button "Kho nhận" at bounding box center [138, 44] width 45 height 23
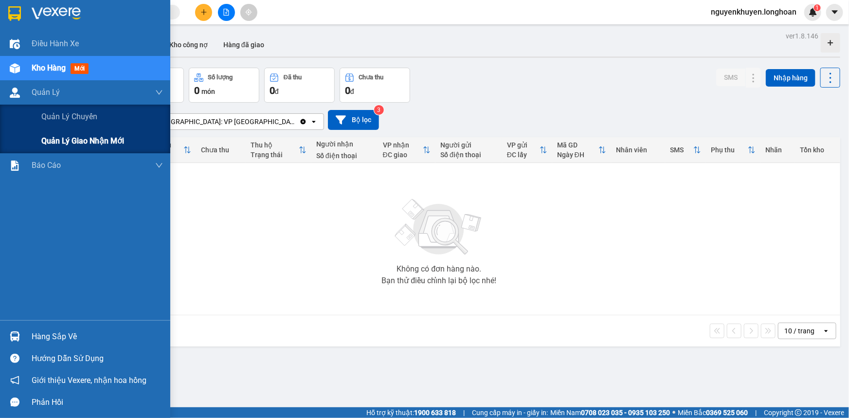
click at [68, 138] on span "Quản lý giao nhận mới" at bounding box center [82, 141] width 83 height 12
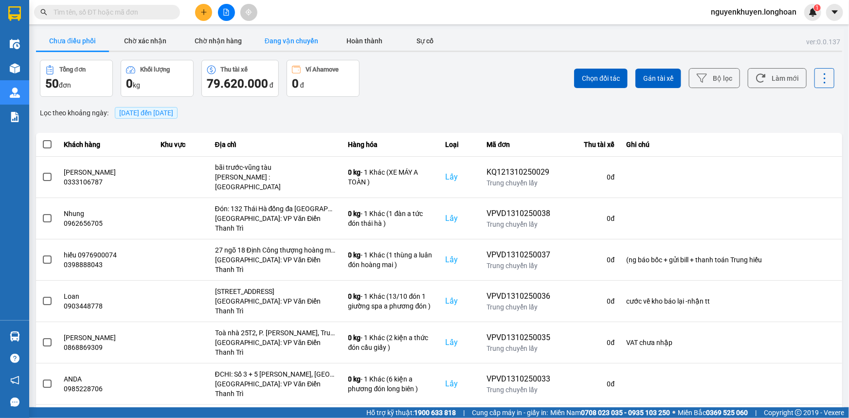
click at [290, 42] on button "Đang vận chuyển" at bounding box center [291, 40] width 73 height 19
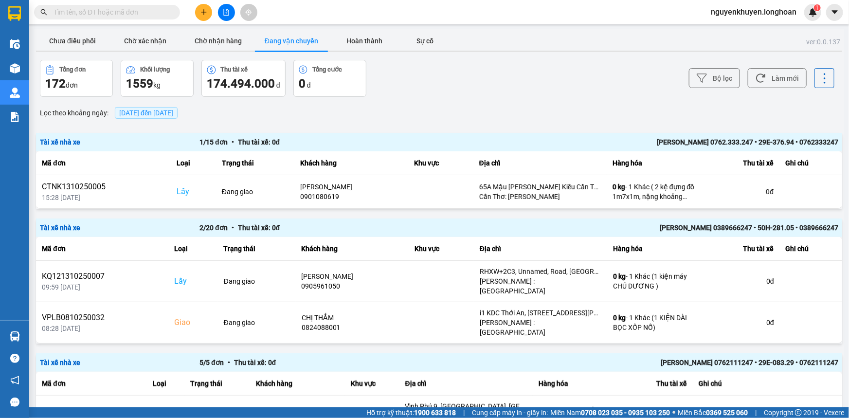
click at [173, 109] on span "[DATE] đến [DATE]" at bounding box center [146, 113] width 54 height 8
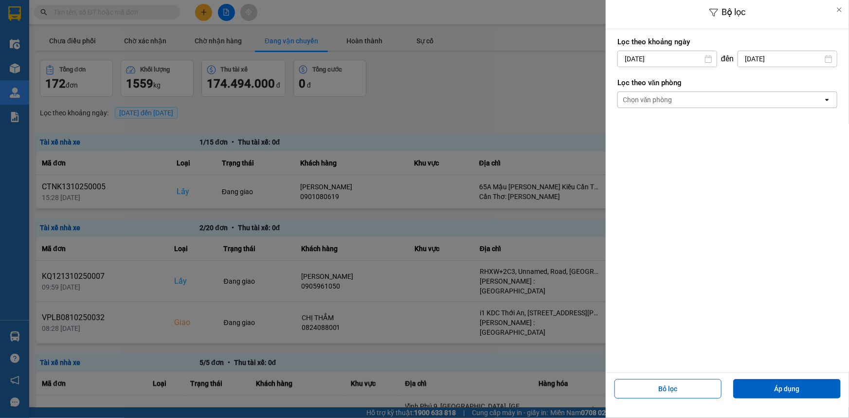
click at [740, 100] on div "Chọn văn phòng" at bounding box center [720, 100] width 205 height 16
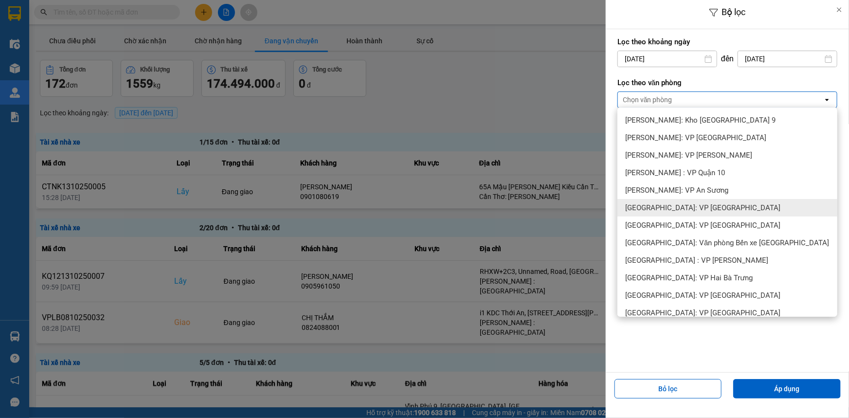
click at [702, 209] on span "[GEOGRAPHIC_DATA]: VP [GEOGRAPHIC_DATA]" at bounding box center [702, 208] width 155 height 10
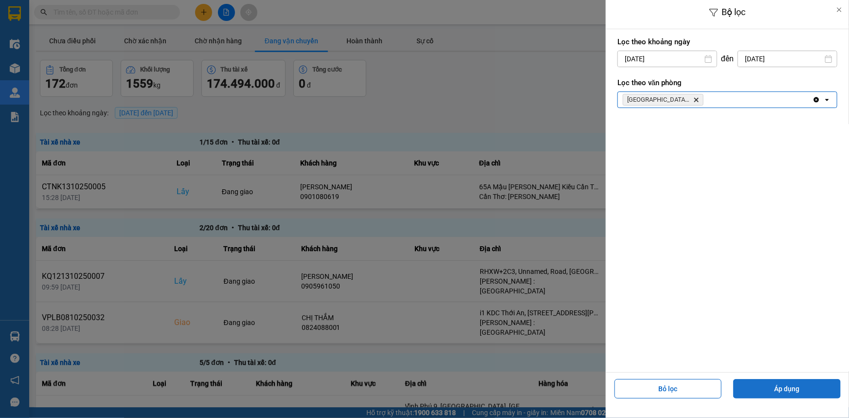
click at [789, 385] on button "Áp dụng" at bounding box center [786, 388] width 107 height 19
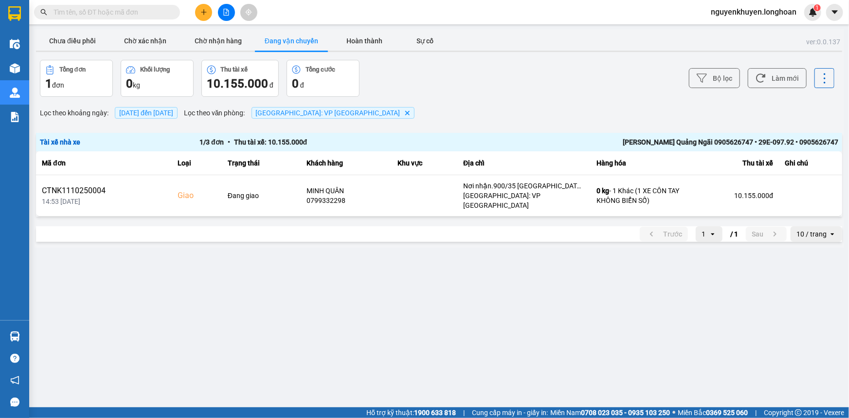
click at [158, 113] on span "[DATE] đến [DATE]" at bounding box center [146, 113] width 54 height 8
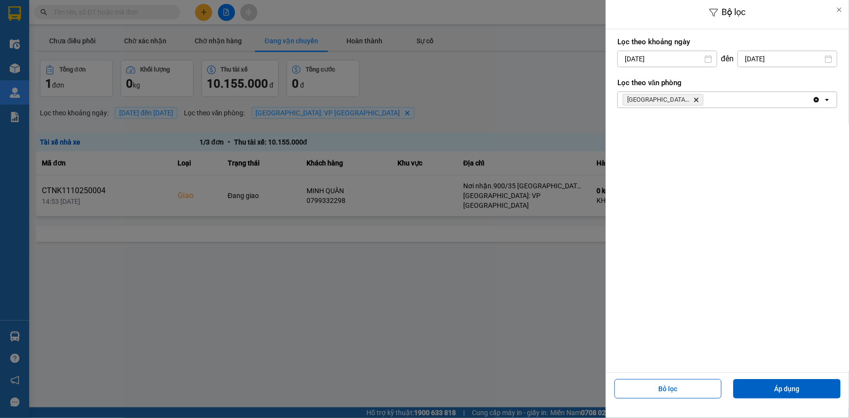
click at [684, 58] on input "[DATE]" at bounding box center [667, 59] width 99 height 16
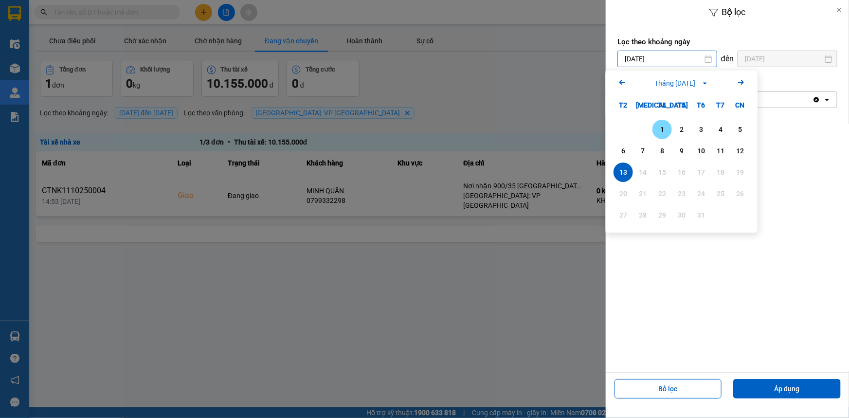
click at [666, 131] on div "1" at bounding box center [662, 130] width 14 height 12
type input "[DATE]"
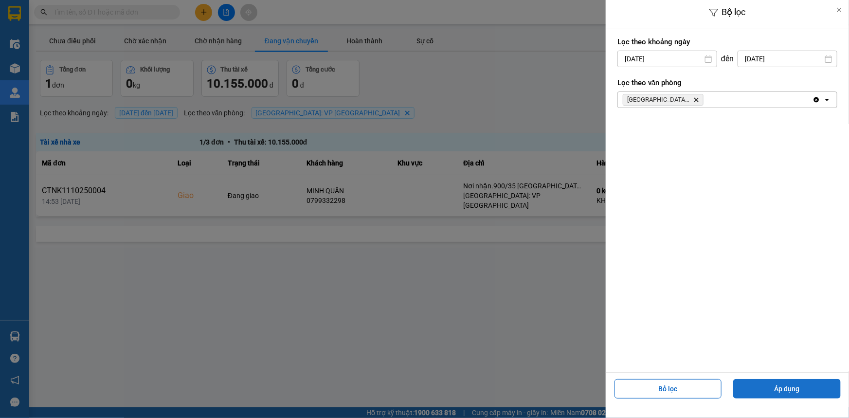
click at [789, 385] on button "Áp dụng" at bounding box center [786, 388] width 107 height 19
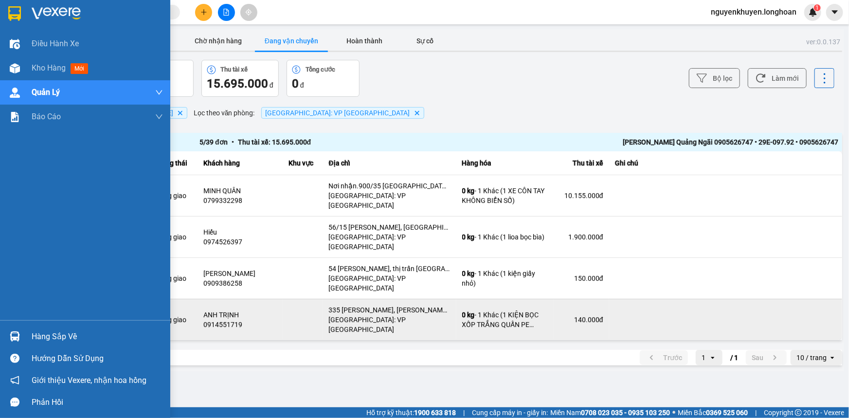
click at [61, 337] on div "Hàng sắp về" at bounding box center [97, 336] width 131 height 15
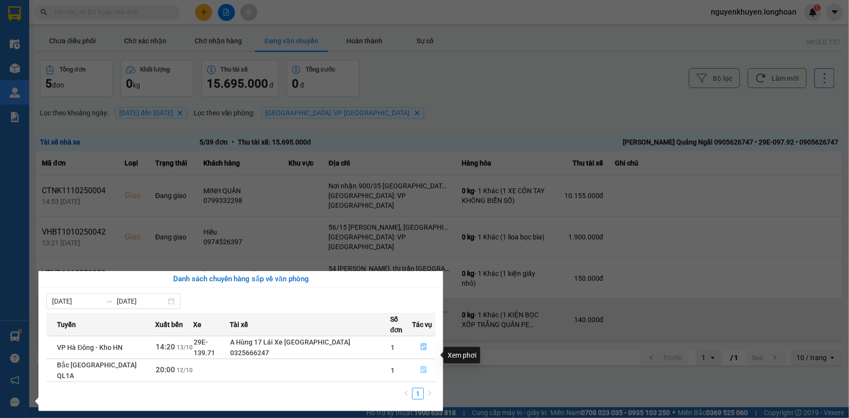
click at [423, 366] on icon "file-done" at bounding box center [424, 369] width 6 height 7
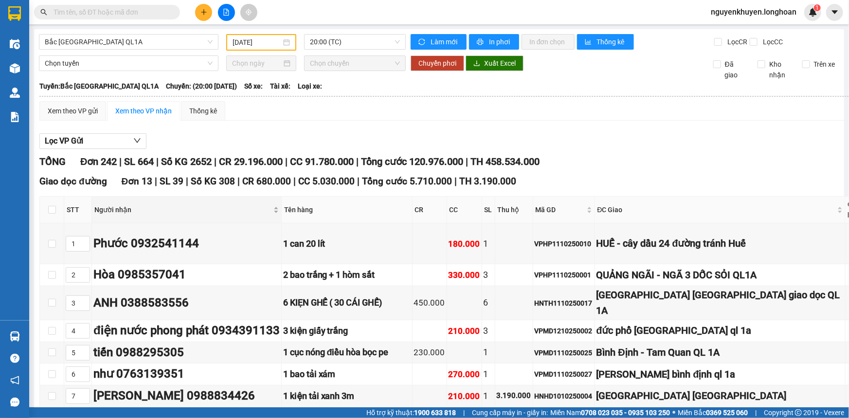
type input "[DATE]"
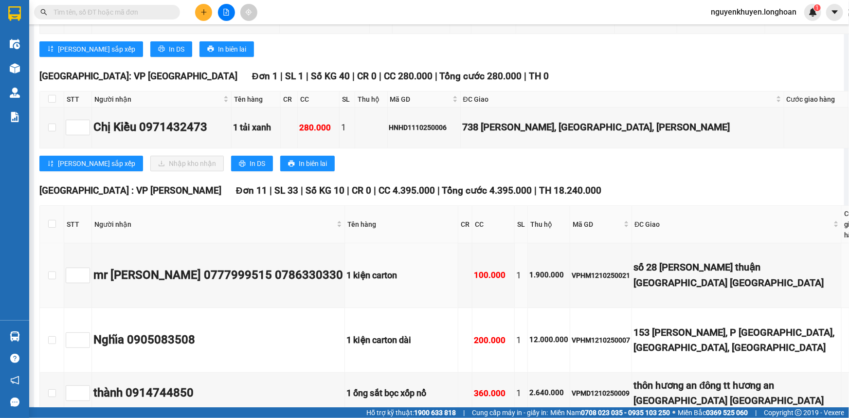
scroll to position [14900, 0]
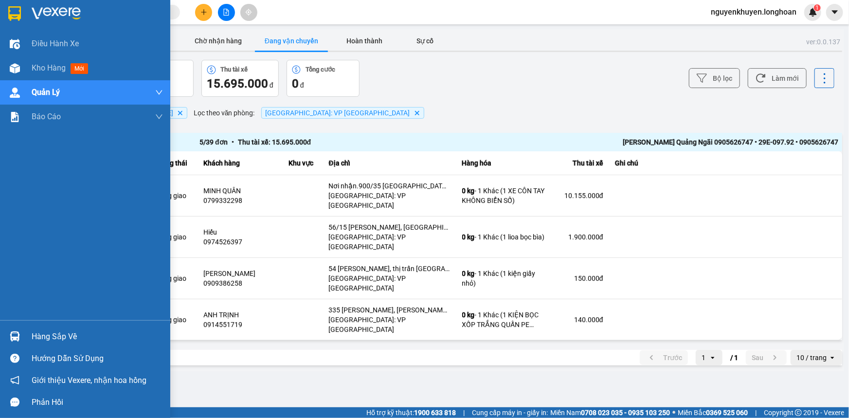
click at [68, 334] on div "Hàng sắp về" at bounding box center [97, 336] width 131 height 15
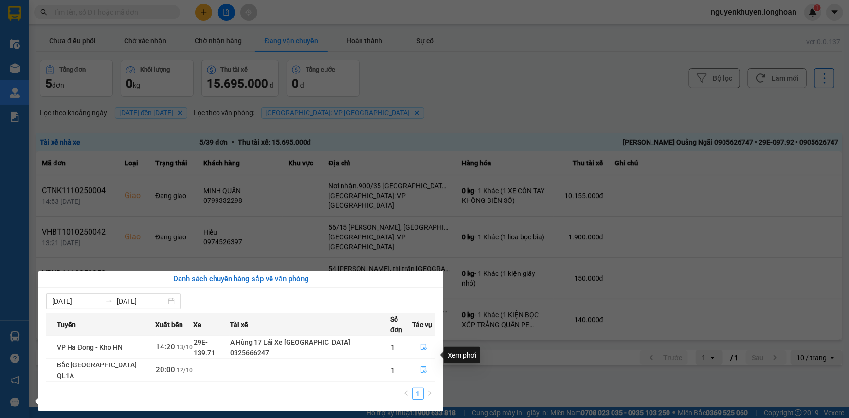
click at [420, 366] on icon "file-done" at bounding box center [423, 369] width 7 height 7
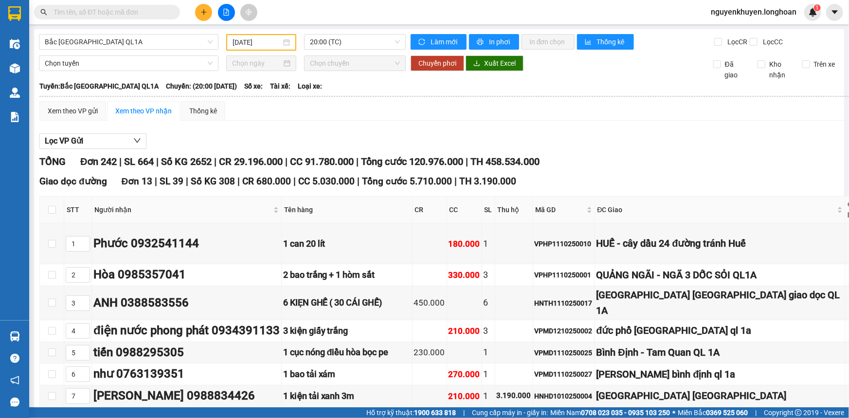
click at [420, 355] on td "230.000" at bounding box center [429, 353] width 35 height 22
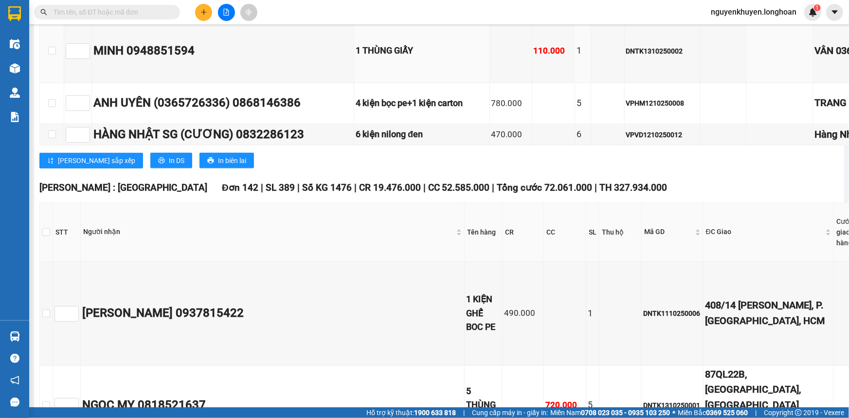
scroll to position [751, 0]
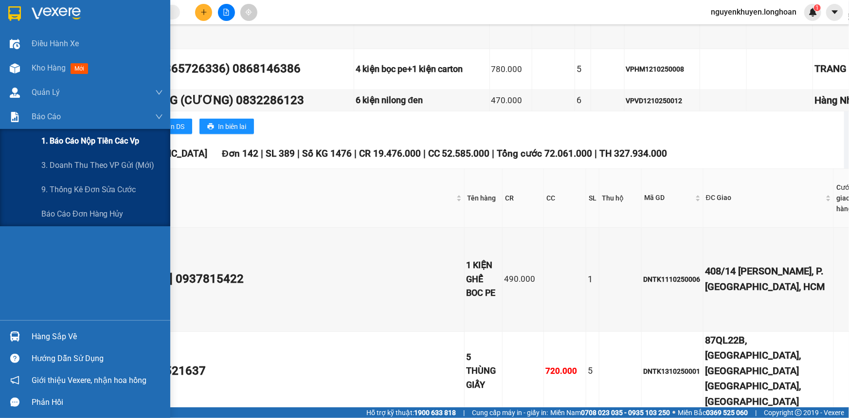
click at [66, 141] on span "1. Báo cáo nộp tiền các vp" at bounding box center [90, 141] width 98 height 12
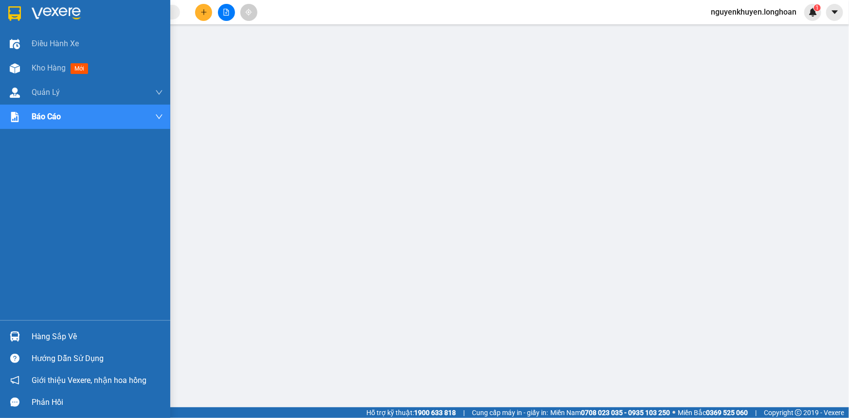
click at [10, 16] on img at bounding box center [14, 13] width 13 height 15
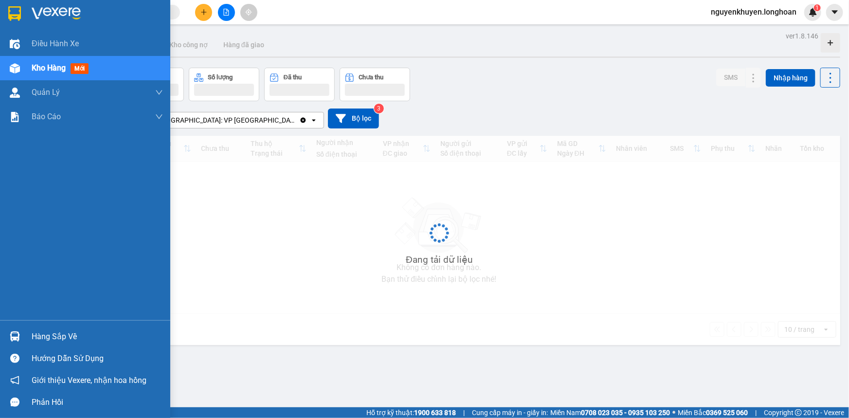
click at [10, 16] on img at bounding box center [14, 13] width 13 height 15
